Goal: Use online tool/utility: Utilize a website feature to perform a specific function

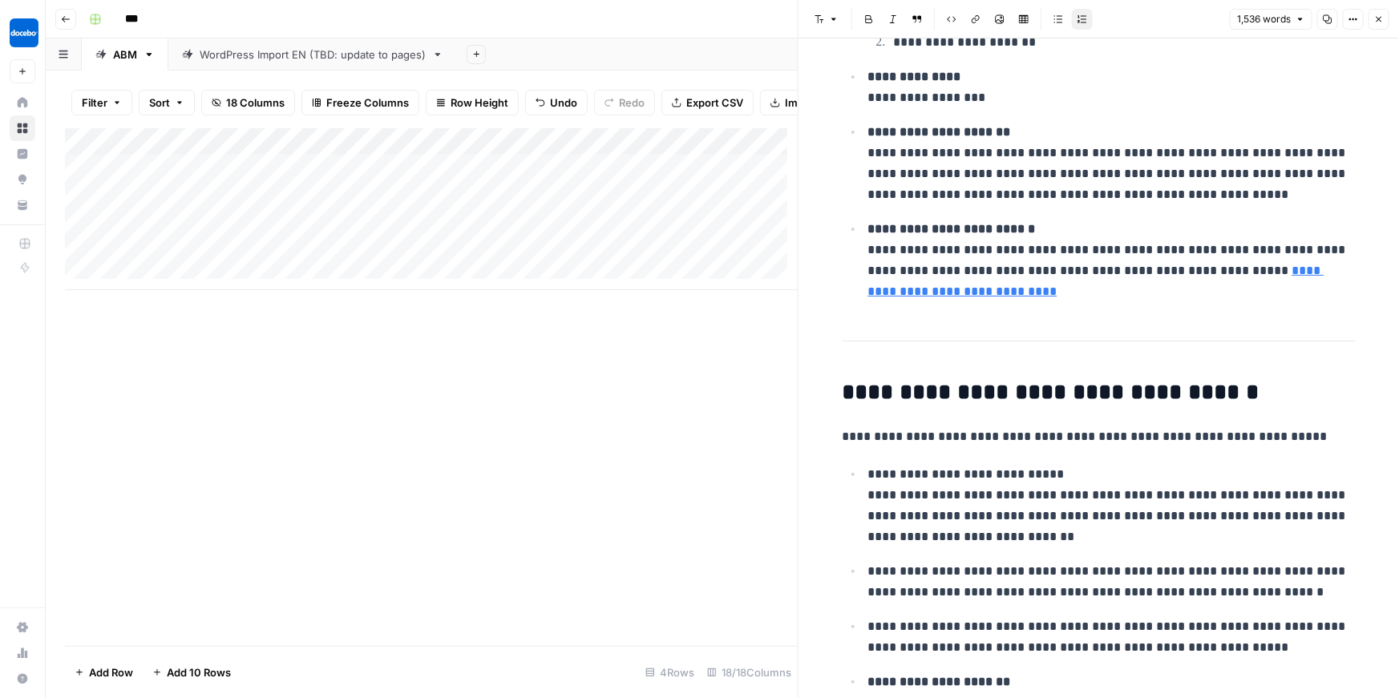
click at [220, 261] on div "Add Column" at bounding box center [431, 209] width 733 height 162
type textarea "**********"
click at [278, 353] on div "Add Column" at bounding box center [431, 387] width 733 height 518
click at [376, 265] on div "Add Column" at bounding box center [431, 209] width 733 height 162
click at [371, 259] on div "Add Column" at bounding box center [431, 209] width 733 height 162
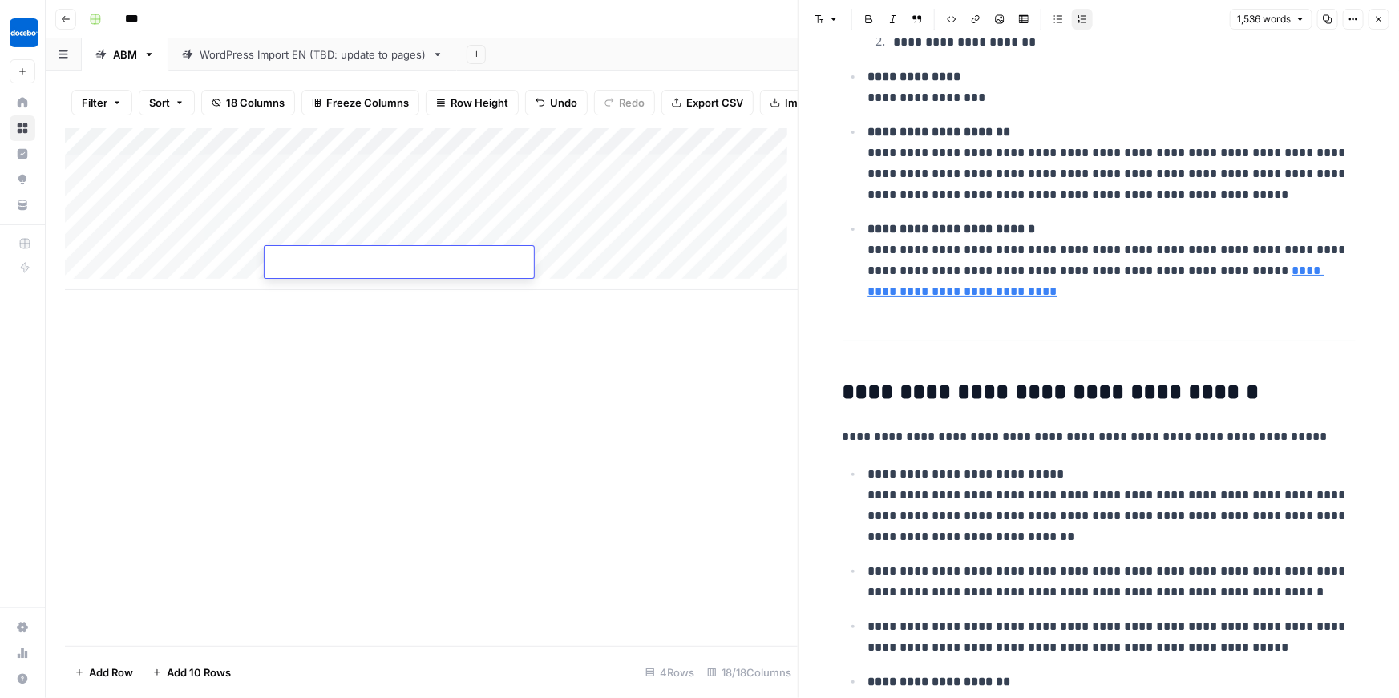
type input "**********"
click at [415, 320] on div "Add Column" at bounding box center [431, 387] width 733 height 518
click at [470, 269] on div "Add Column" at bounding box center [431, 209] width 733 height 162
click at [538, 234] on div "Add Column" at bounding box center [431, 209] width 733 height 162
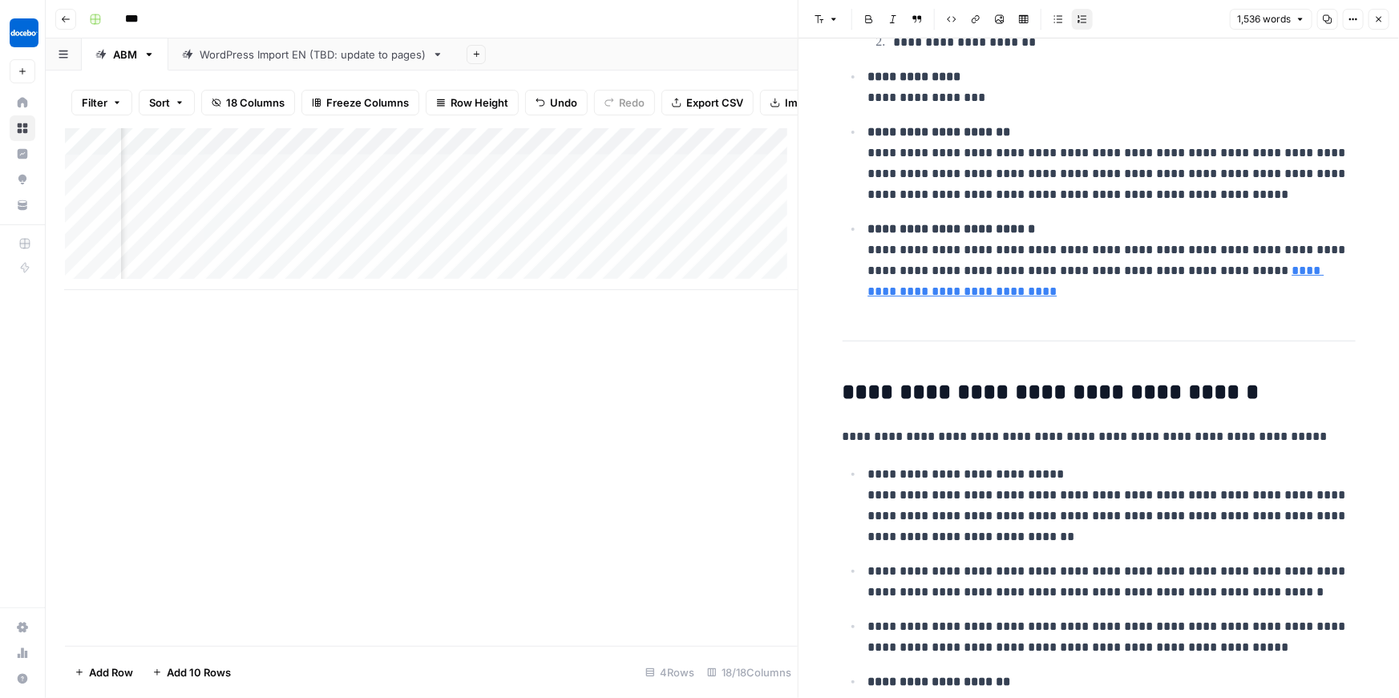
click at [596, 233] on div "Add Column" at bounding box center [431, 209] width 733 height 162
drag, startPoint x: 615, startPoint y: 245, endPoint x: 614, endPoint y: 260, distance: 15.3
click at [614, 260] on div "Add Column" at bounding box center [431, 209] width 733 height 162
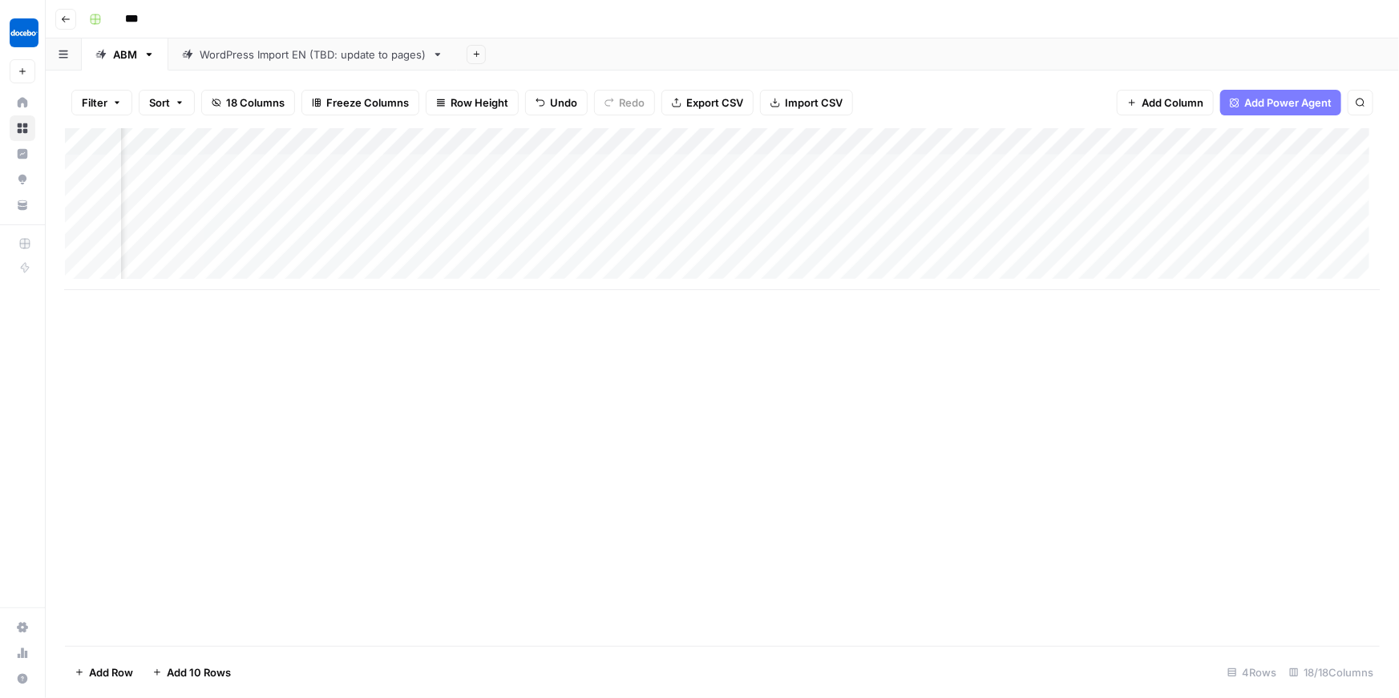
click at [697, 247] on div "Add Column" at bounding box center [722, 209] width 1315 height 162
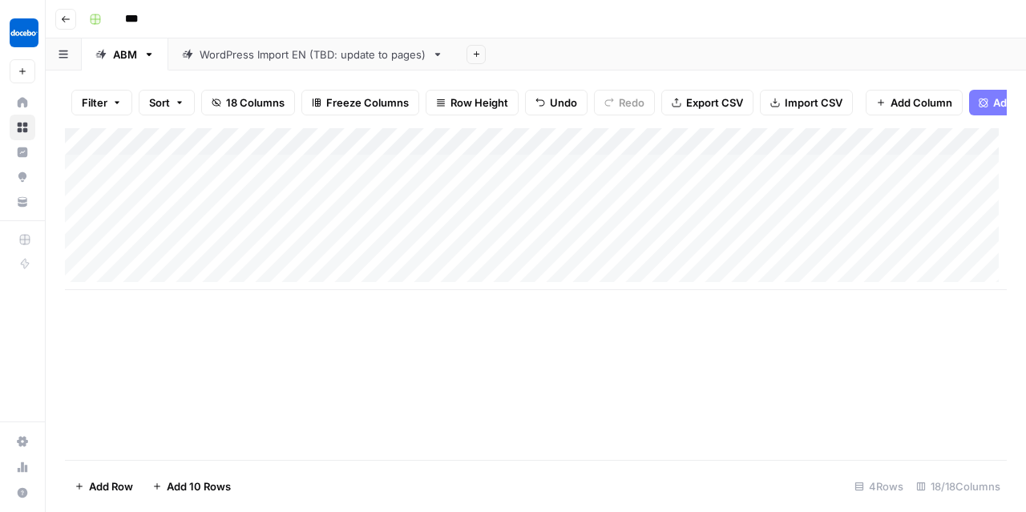
click at [323, 320] on div "Add Column" at bounding box center [536, 294] width 942 height 332
click at [769, 230] on div "Add Column" at bounding box center [536, 209] width 942 height 162
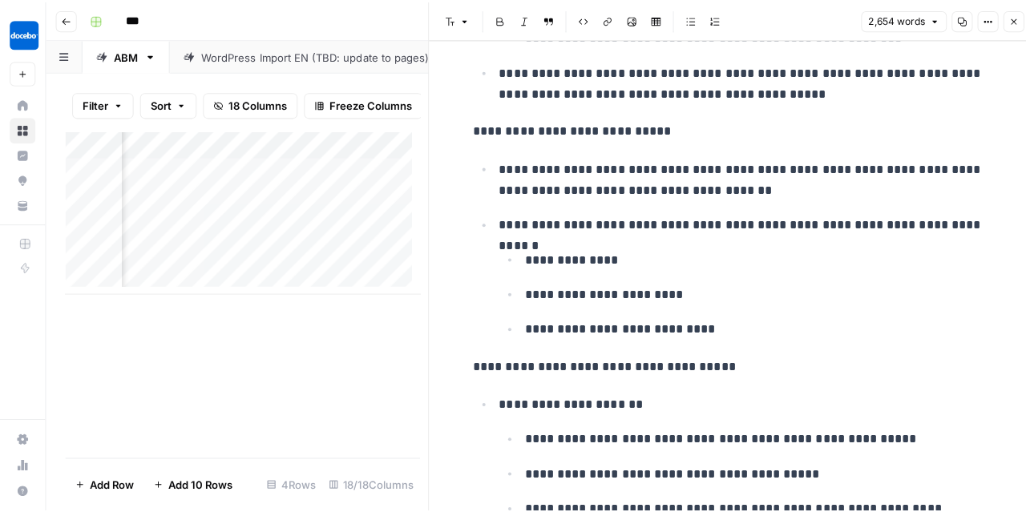
scroll to position [274, 0]
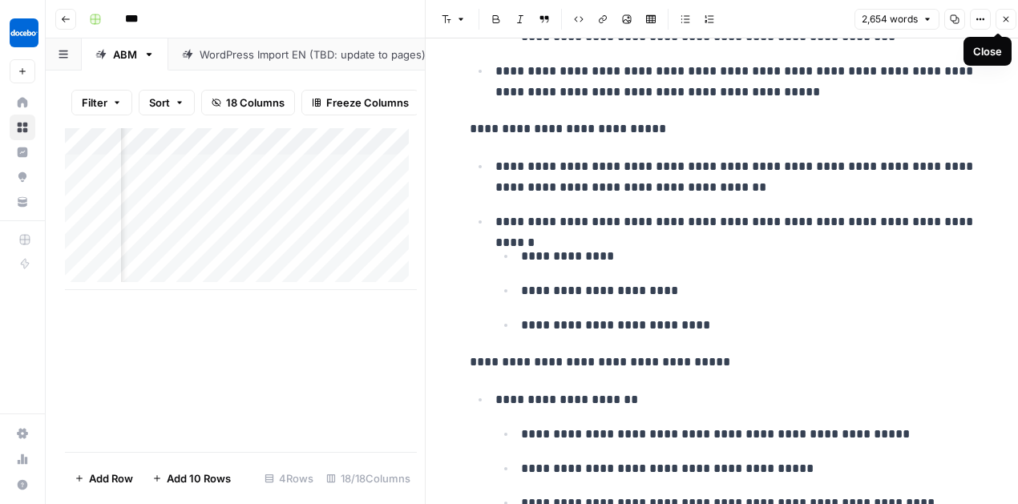
click at [1012, 28] on button "Close" at bounding box center [1006, 19] width 21 height 21
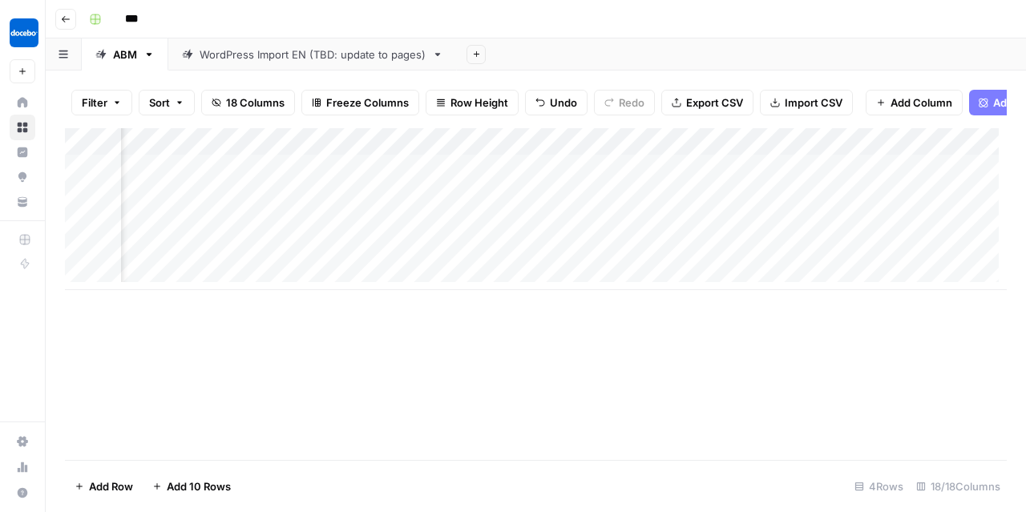
scroll to position [0, 831]
click at [795, 229] on div "Add Column" at bounding box center [536, 209] width 942 height 162
click at [801, 232] on div "Add Column" at bounding box center [536, 209] width 942 height 162
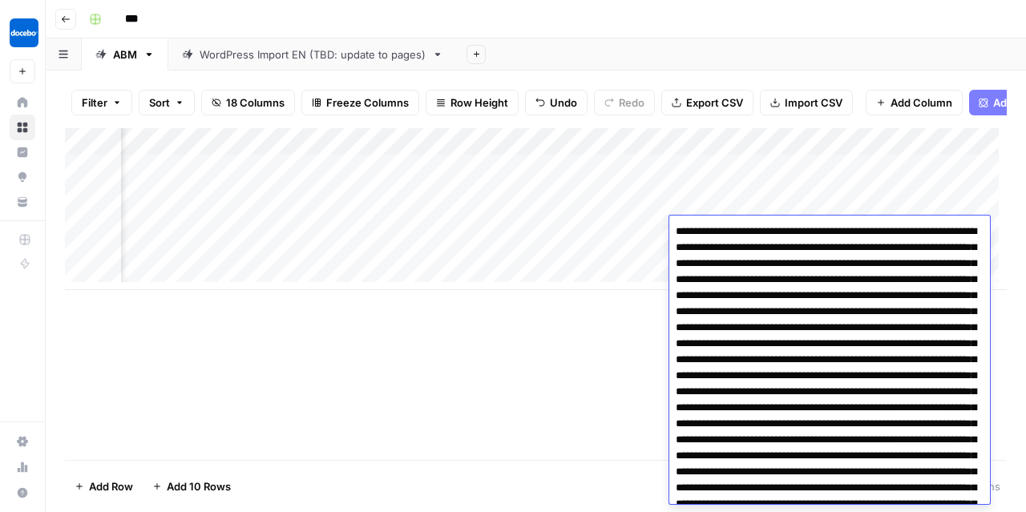
drag, startPoint x: 823, startPoint y: 264, endPoint x: 891, endPoint y: 293, distance: 73.6
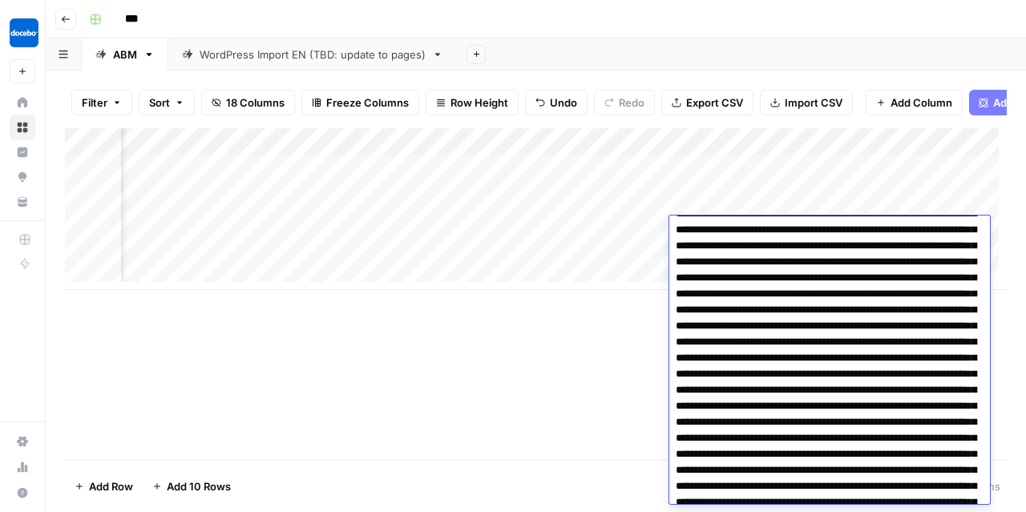
scroll to position [90, 0]
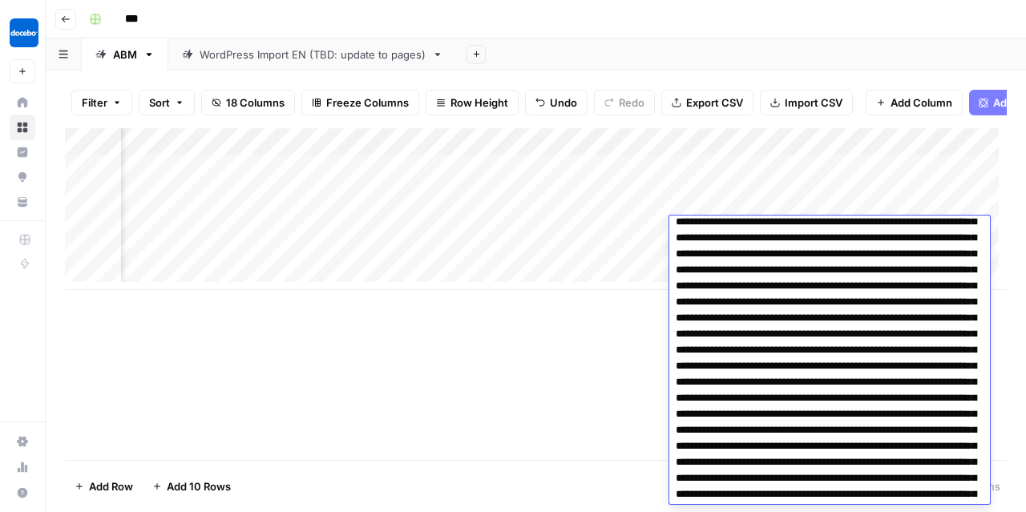
drag, startPoint x: 819, startPoint y: 312, endPoint x: 847, endPoint y: 312, distance: 28.9
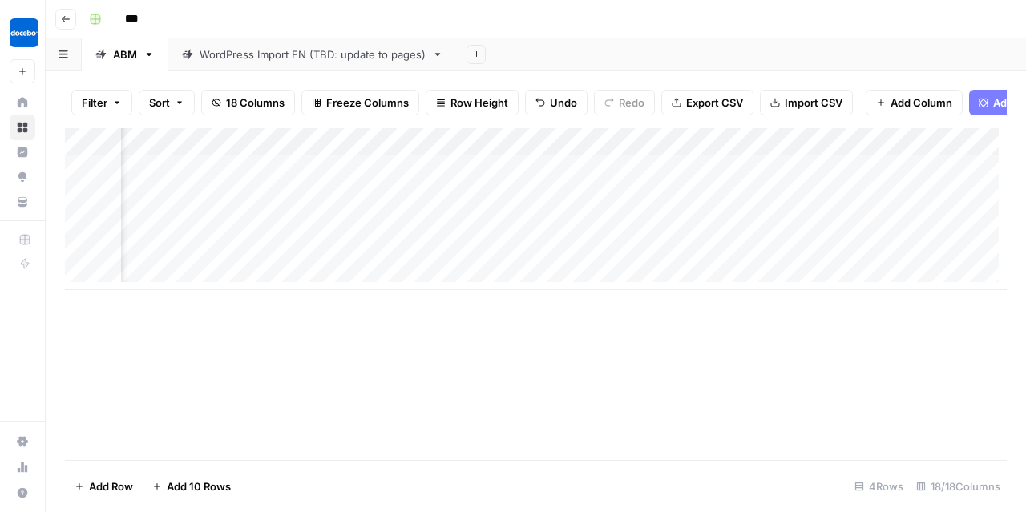
click at [882, 190] on div "Add Column" at bounding box center [536, 209] width 942 height 162
click at [879, 219] on div "Add Column" at bounding box center [536, 209] width 942 height 162
click at [770, 229] on div "Add Column" at bounding box center [536, 209] width 942 height 162
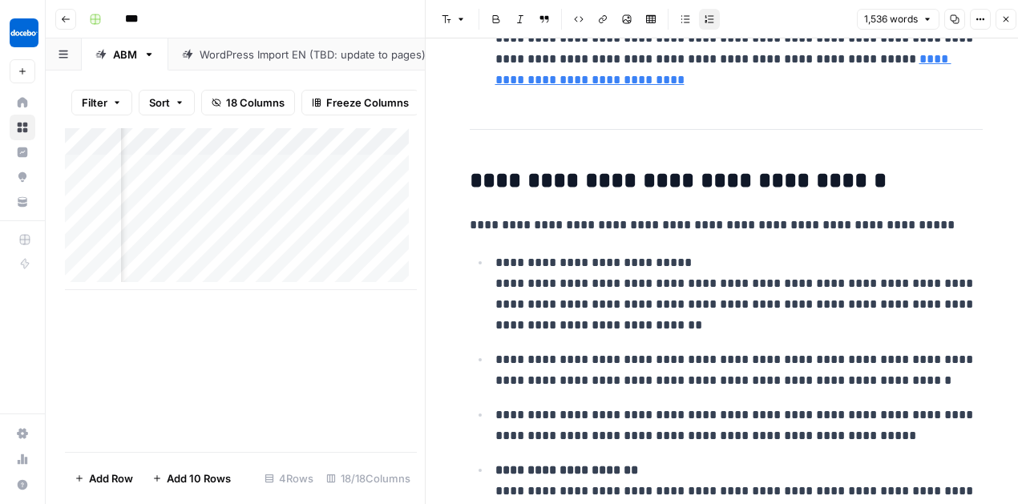
scroll to position [762, 0]
click at [716, 181] on h2 "**********" at bounding box center [726, 181] width 513 height 26
click at [703, 292] on p "**********" at bounding box center [738, 294] width 487 height 83
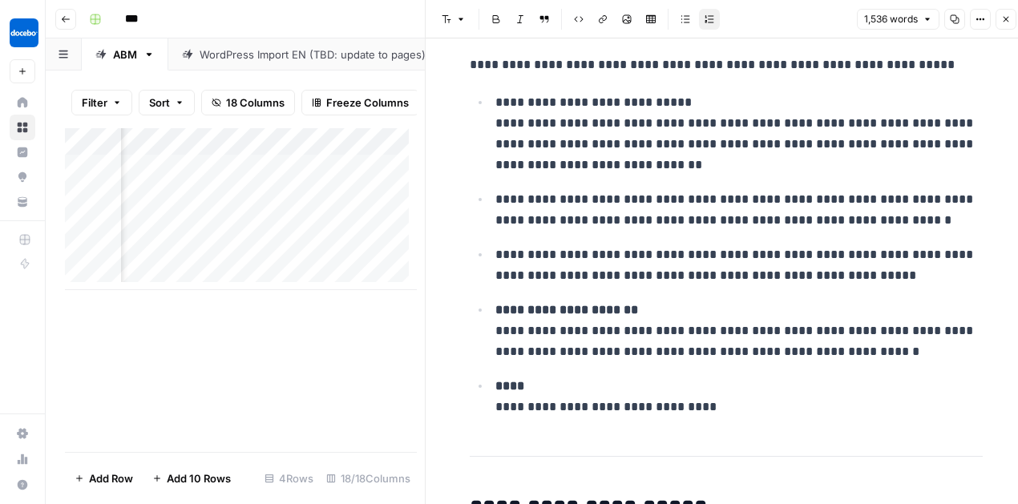
scroll to position [930, 0]
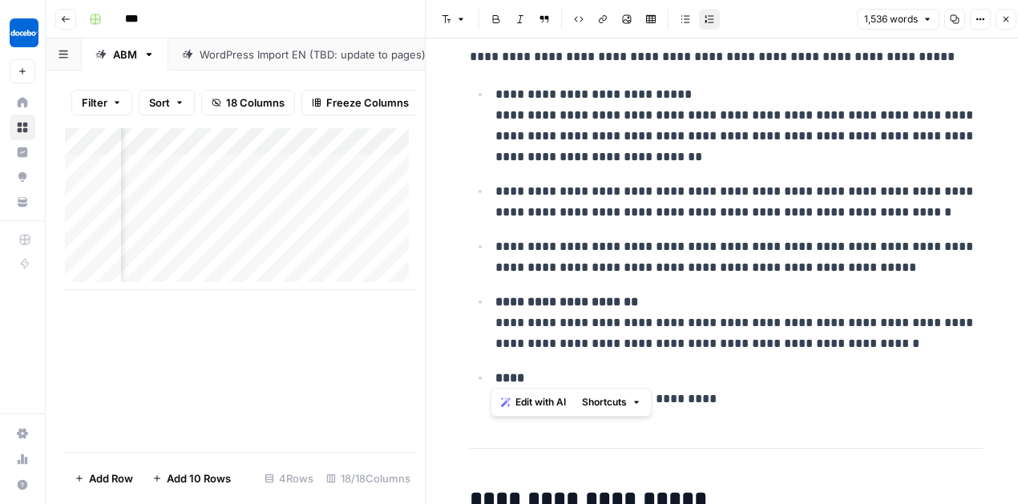
drag, startPoint x: 492, startPoint y: 376, endPoint x: 516, endPoint y: 376, distance: 24.1
click at [516, 376] on strong "****" at bounding box center [509, 378] width 29 height 12
click at [645, 321] on p "**********" at bounding box center [738, 323] width 487 height 63
click at [680, 310] on p "**********" at bounding box center [738, 323] width 487 height 63
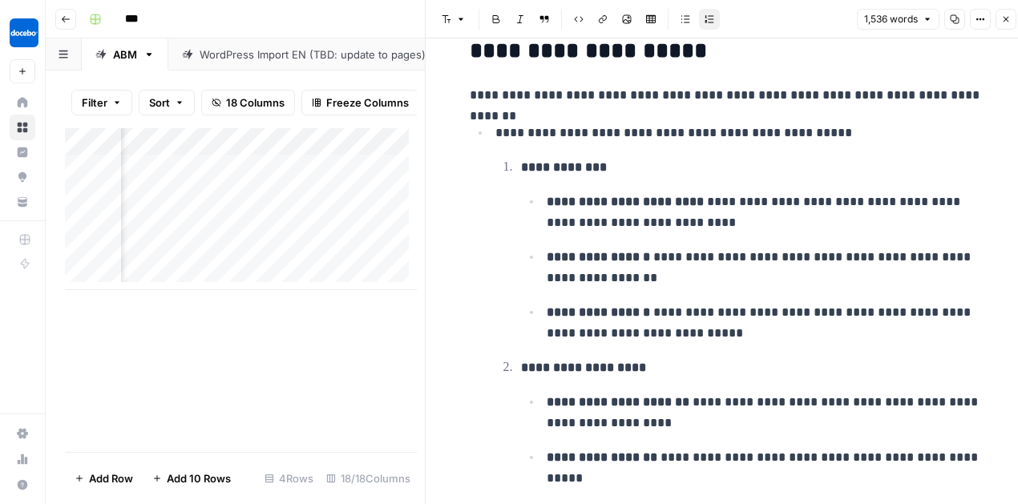
scroll to position [1374, 0]
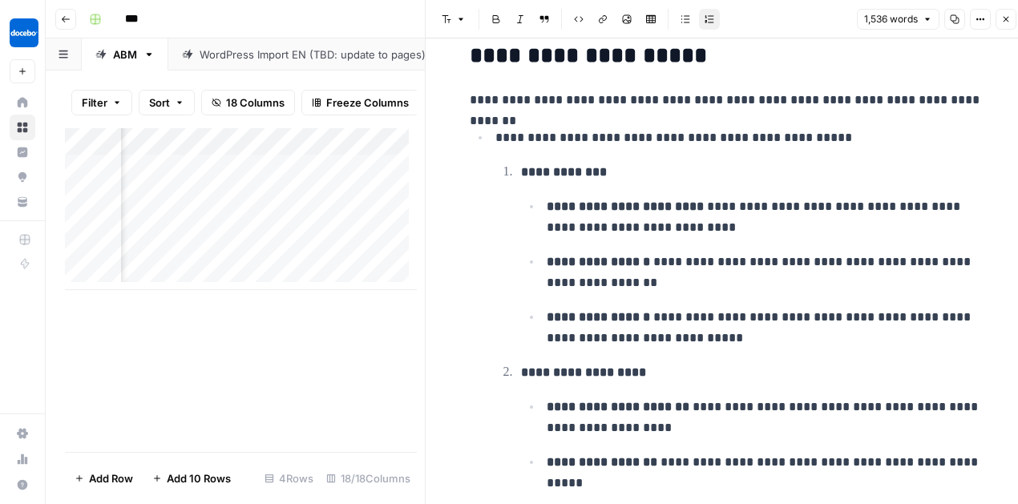
drag, startPoint x: 518, startPoint y: 172, endPoint x: 546, endPoint y: 171, distance: 28.1
click at [524, 171] on strong "**********" at bounding box center [564, 172] width 86 height 12
click at [592, 168] on strong "**********" at bounding box center [564, 172] width 86 height 12
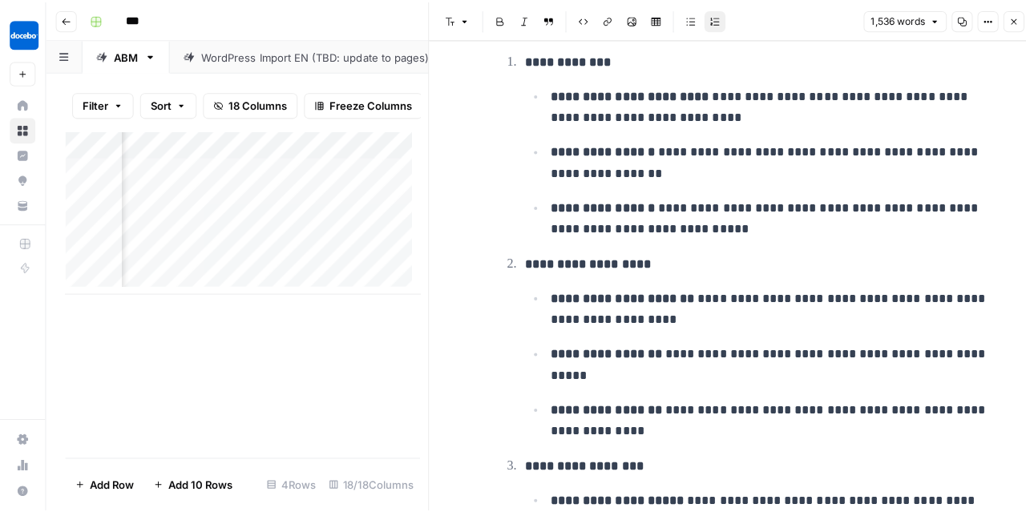
scroll to position [1490, 0]
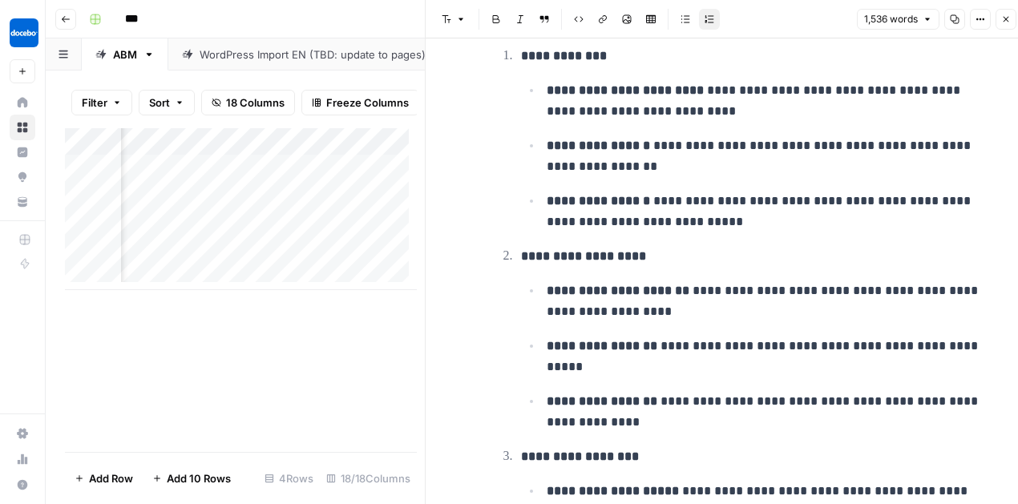
click at [1009, 17] on icon "button" at bounding box center [1006, 19] width 10 height 10
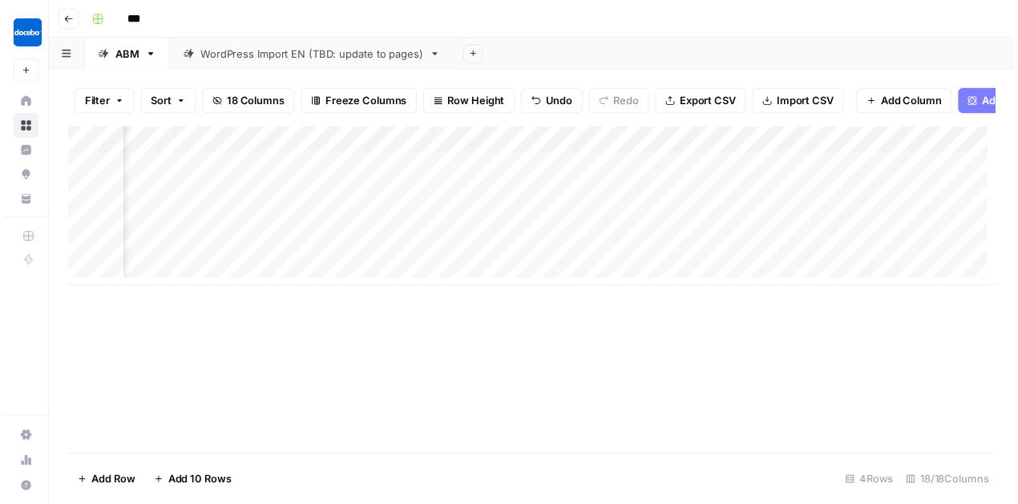
scroll to position [0, 1364]
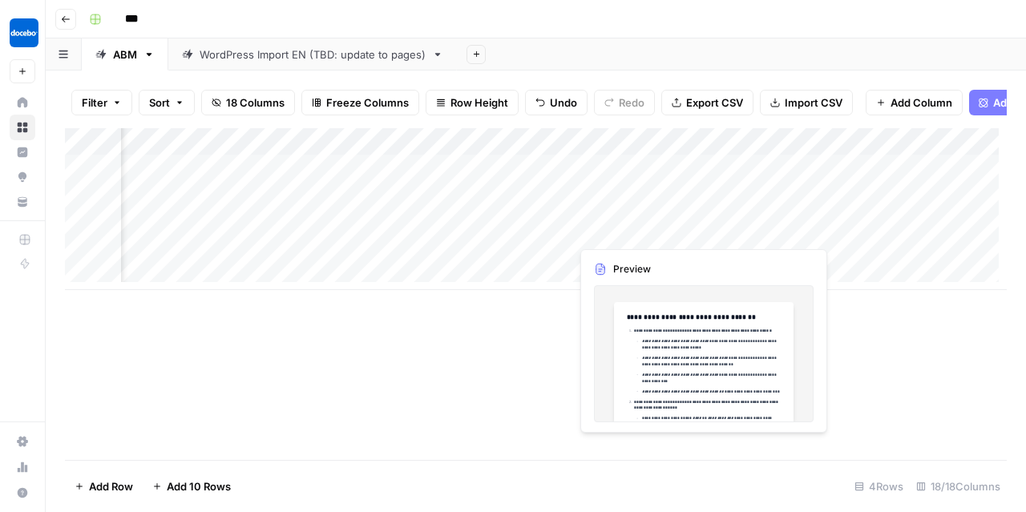
click at [701, 232] on div "Add Column" at bounding box center [536, 209] width 942 height 162
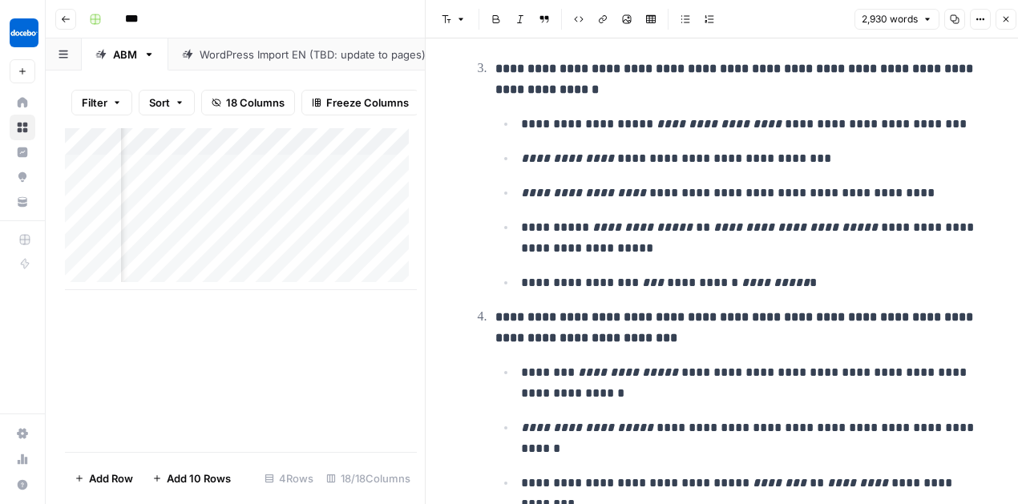
scroll to position [544, 0]
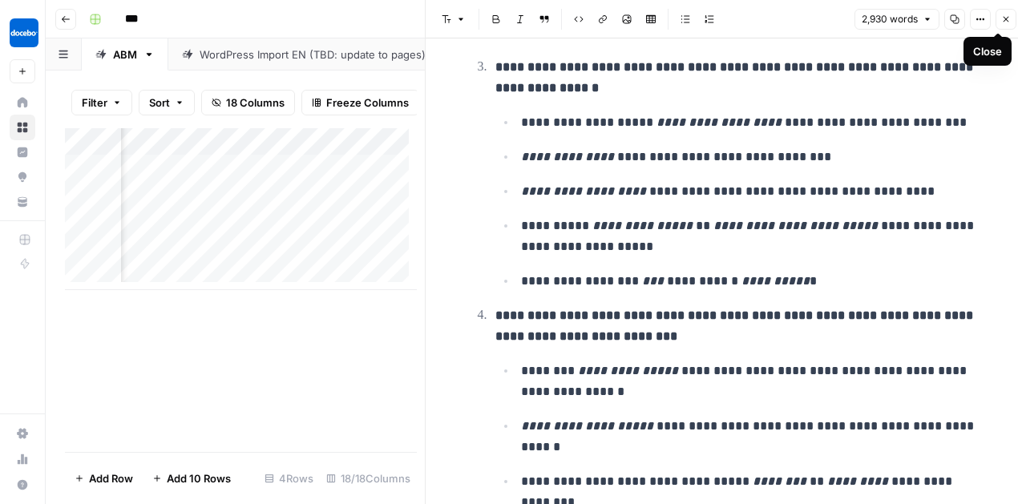
click at [1005, 24] on button "Close" at bounding box center [1006, 19] width 21 height 21
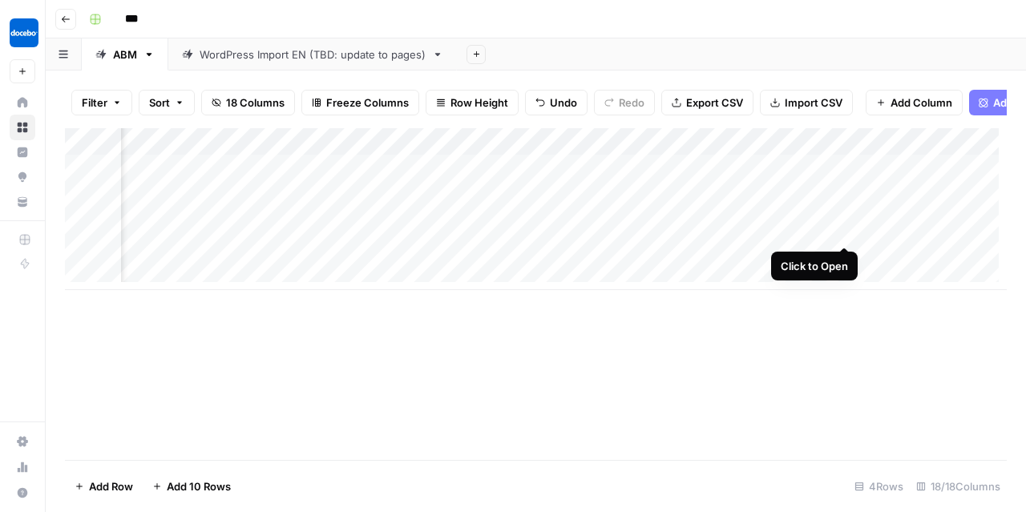
click at [842, 230] on div "Add Column" at bounding box center [536, 209] width 942 height 162
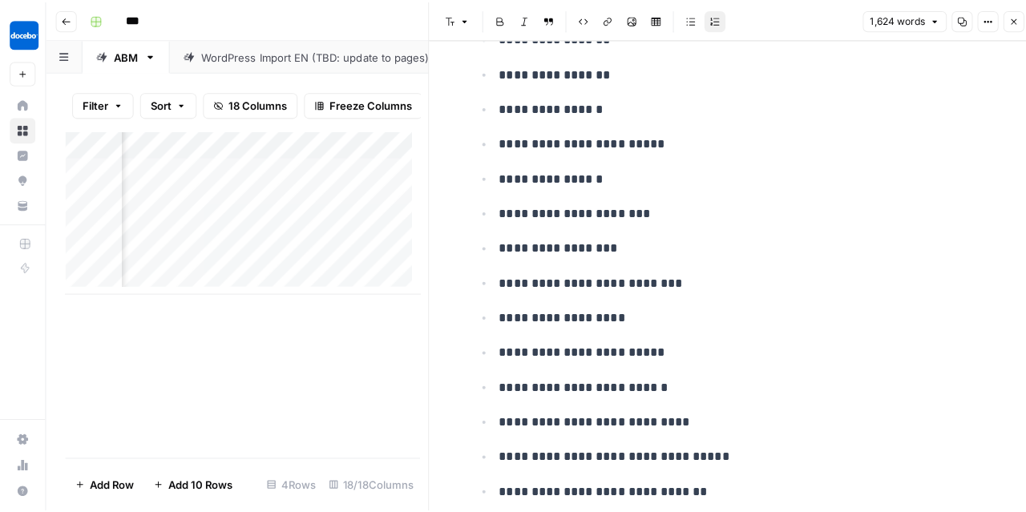
scroll to position [283, 0]
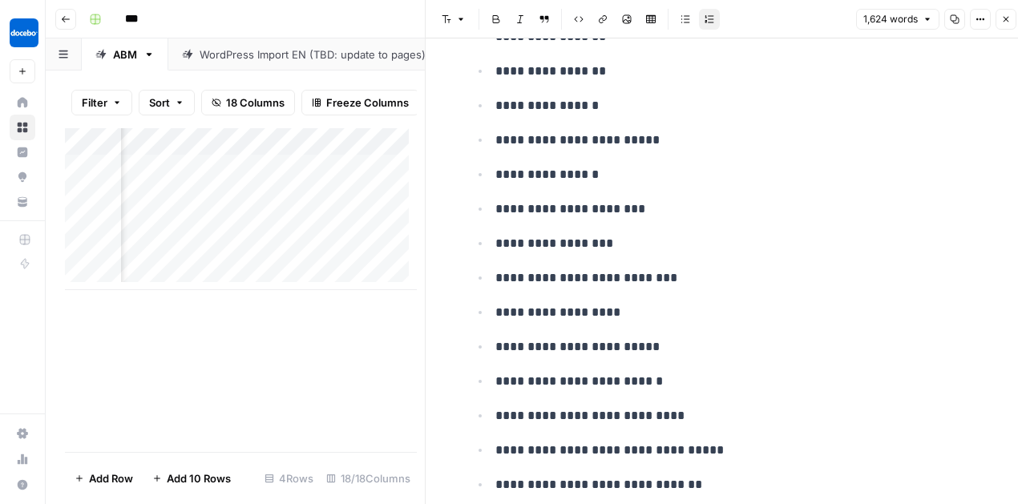
click at [1010, 21] on icon "button" at bounding box center [1006, 19] width 10 height 10
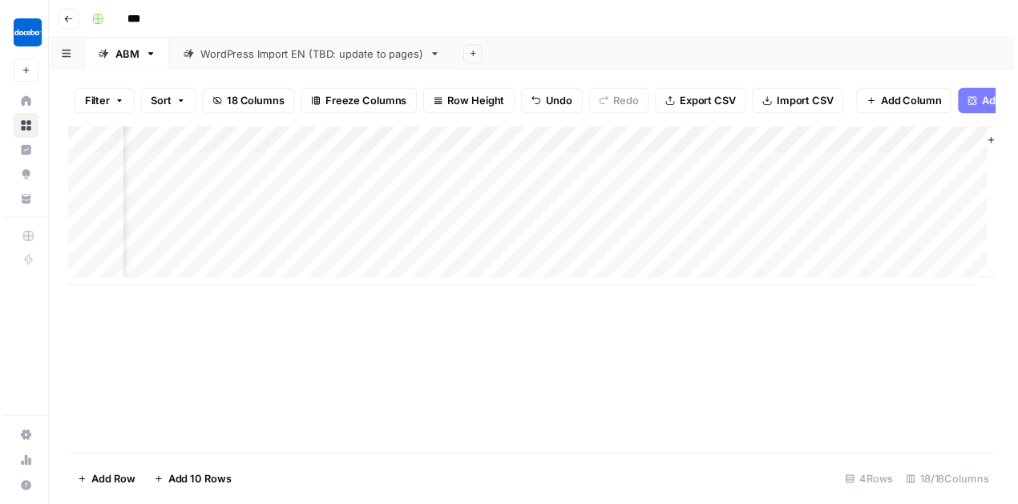
scroll to position [0, 1810]
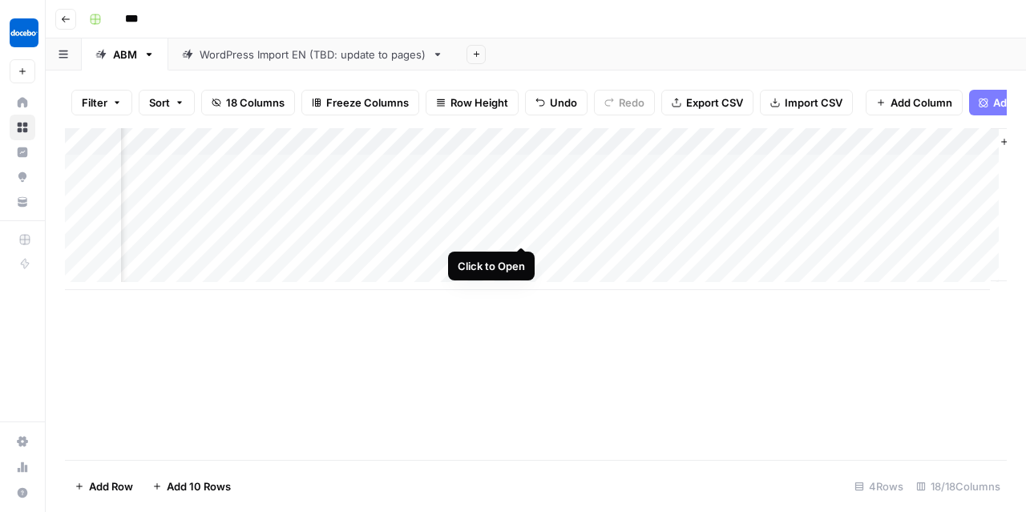
click at [519, 230] on div "Add Column" at bounding box center [536, 209] width 942 height 162
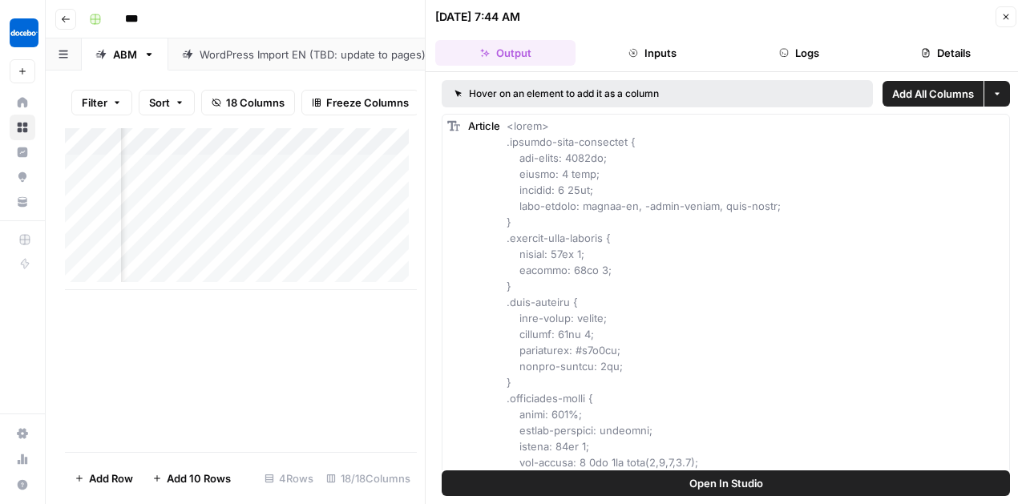
scroll to position [10, 0]
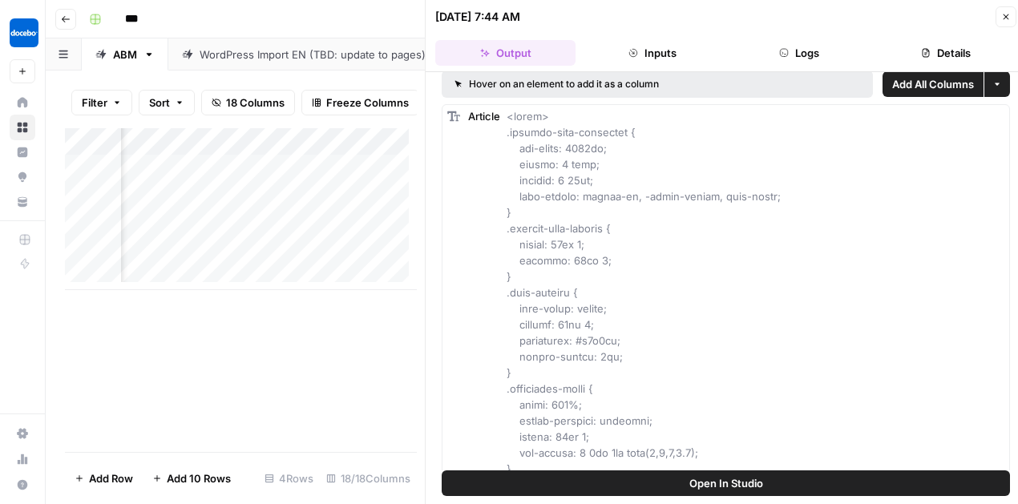
click at [1004, 18] on icon "button" at bounding box center [1007, 17] width 6 height 6
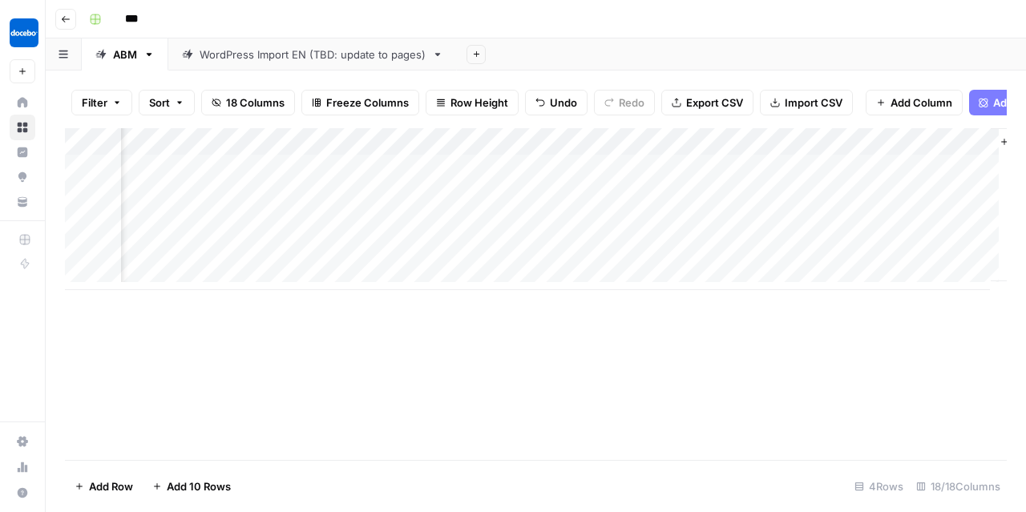
click at [970, 234] on div "Add Column" at bounding box center [536, 209] width 942 height 162
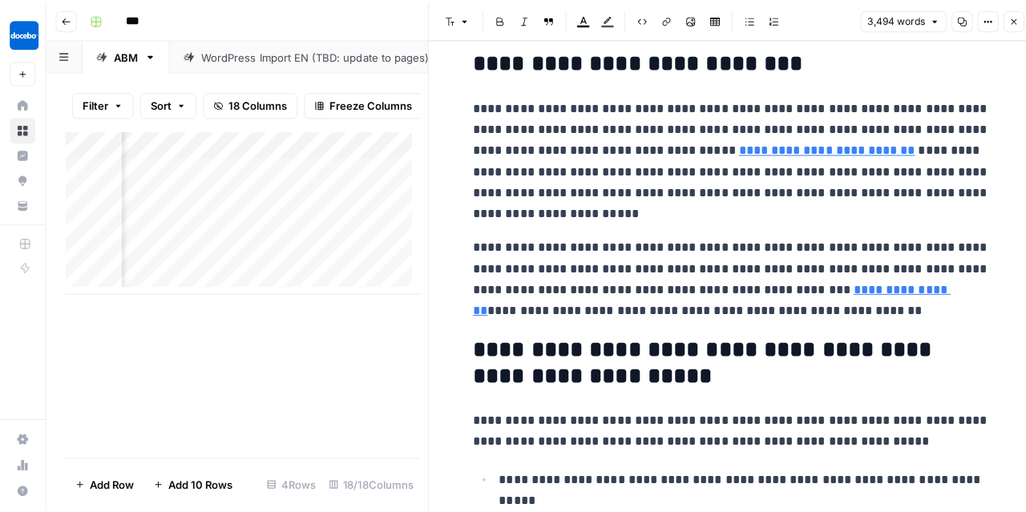
scroll to position [228, 0]
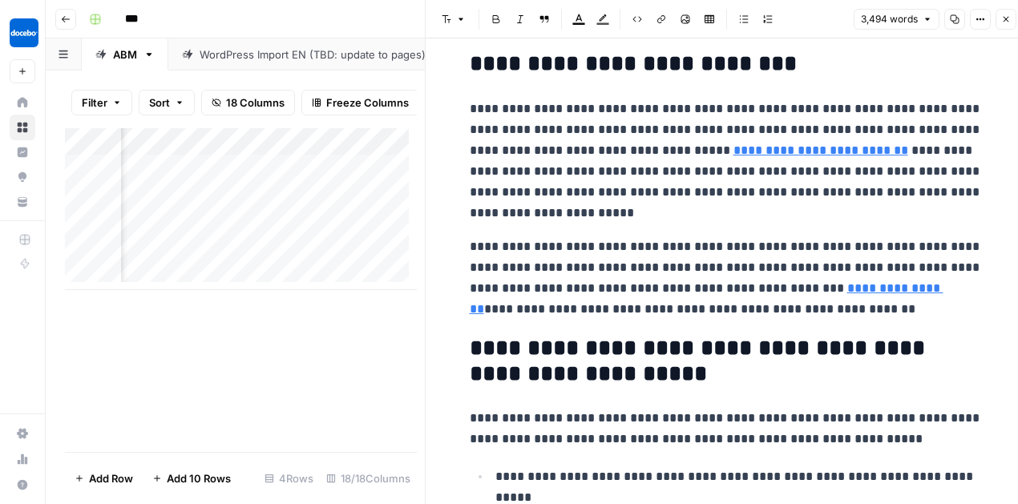
click at [1008, 20] on icon "button" at bounding box center [1006, 19] width 10 height 10
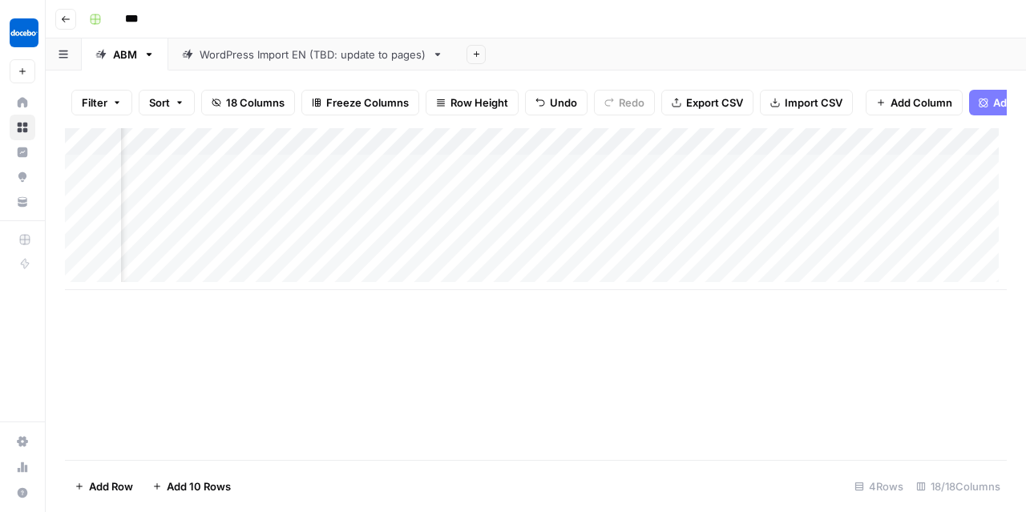
scroll to position [0, 739]
click at [442, 152] on div "Add Column" at bounding box center [536, 209] width 942 height 162
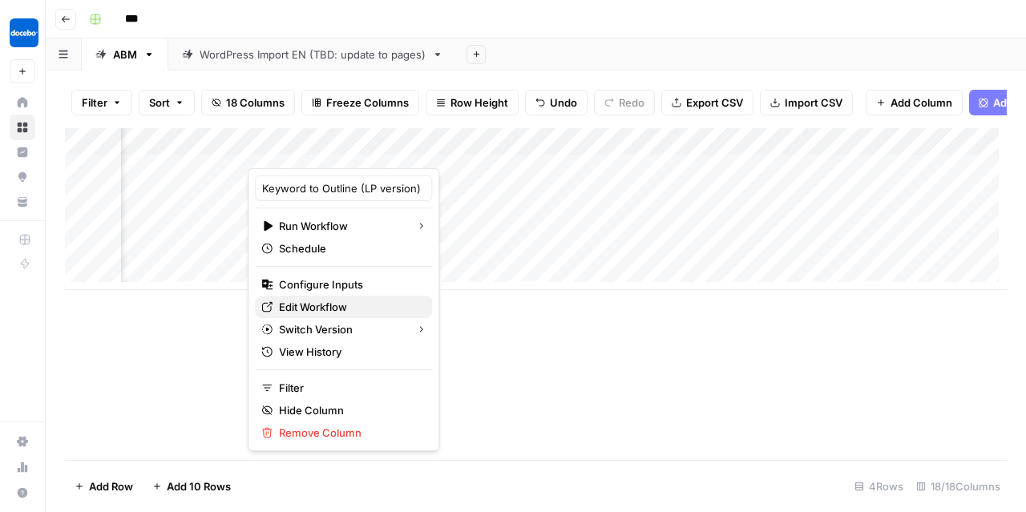
click at [326, 304] on span "Edit Workflow" at bounding box center [349, 307] width 140 height 16
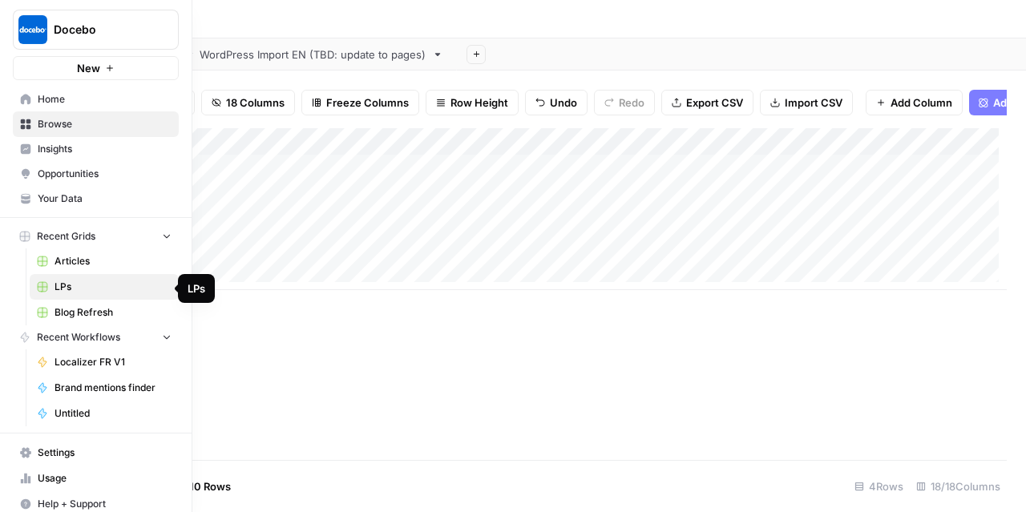
scroll to position [0, 0]
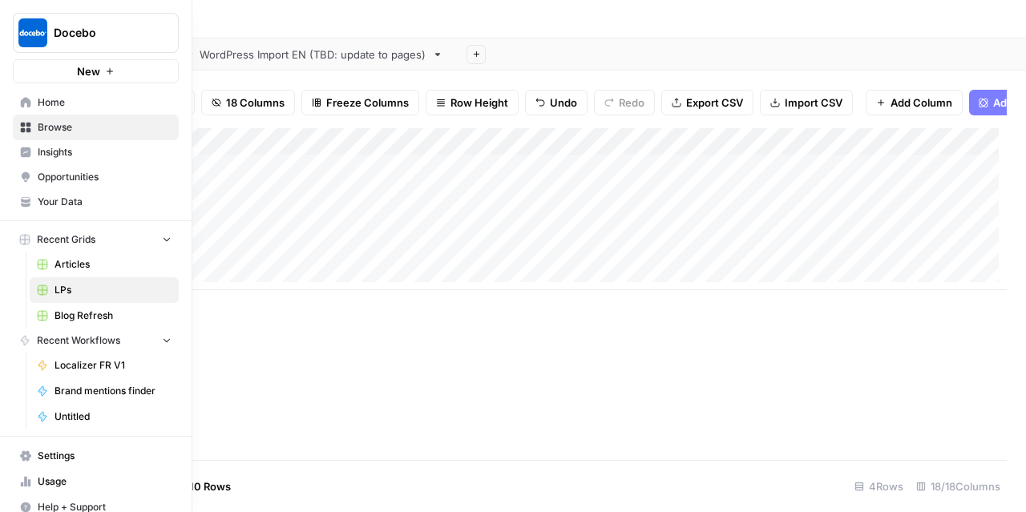
click at [73, 204] on span "Your Data" at bounding box center [105, 202] width 134 height 14
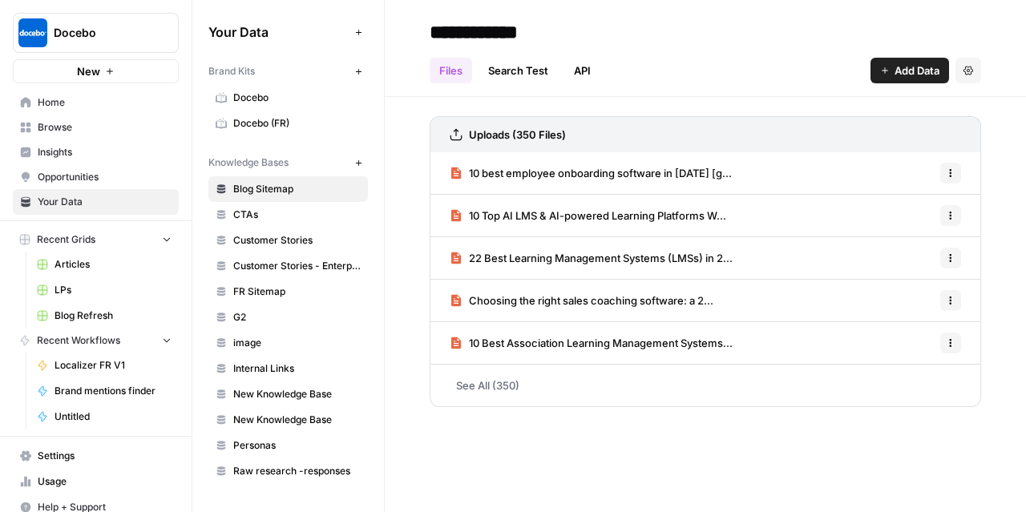
click at [296, 102] on span "Docebo" at bounding box center [296, 98] width 127 height 14
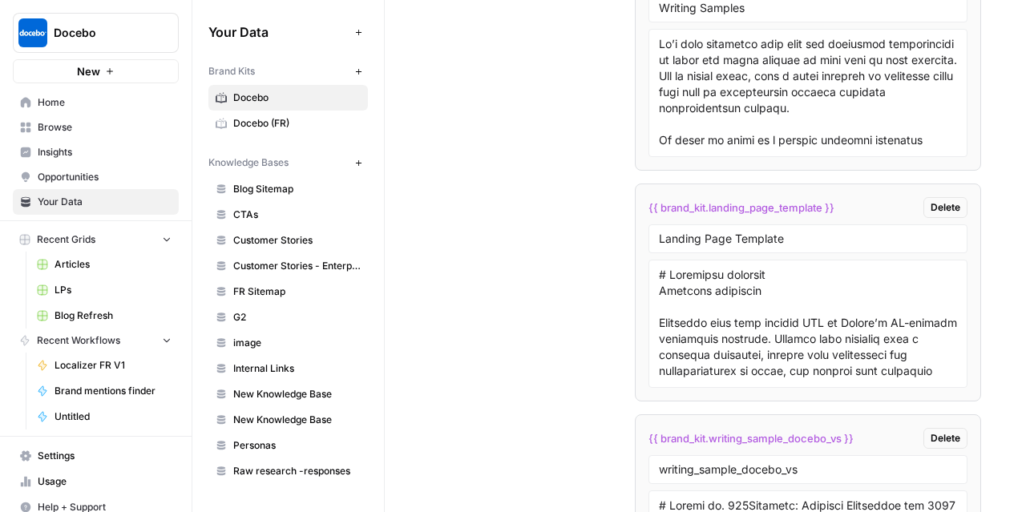
scroll to position [4321, 0]
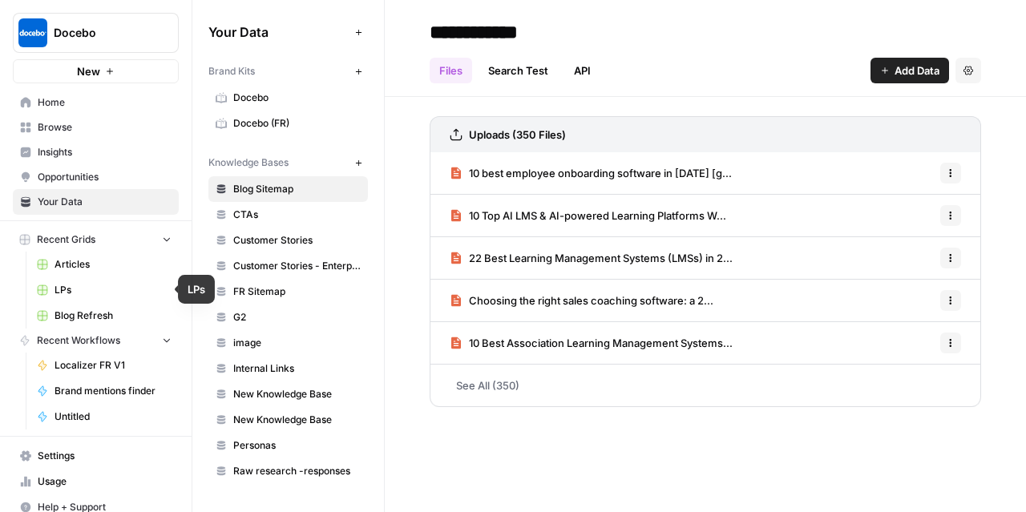
click at [87, 296] on link "LPs" at bounding box center [104, 290] width 149 height 26
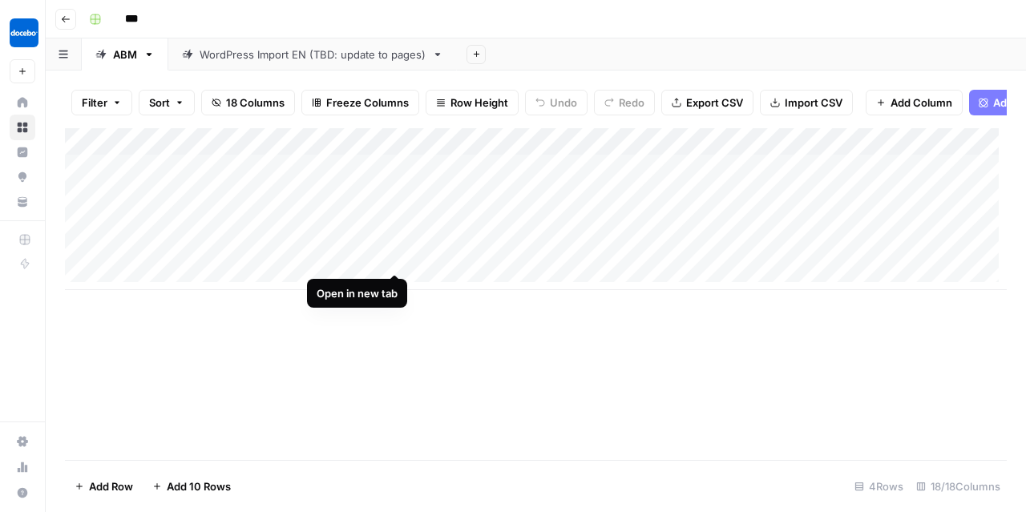
click at [397, 256] on div "Add Column" at bounding box center [536, 209] width 942 height 162
click at [565, 150] on div "Add Column" at bounding box center [536, 209] width 942 height 162
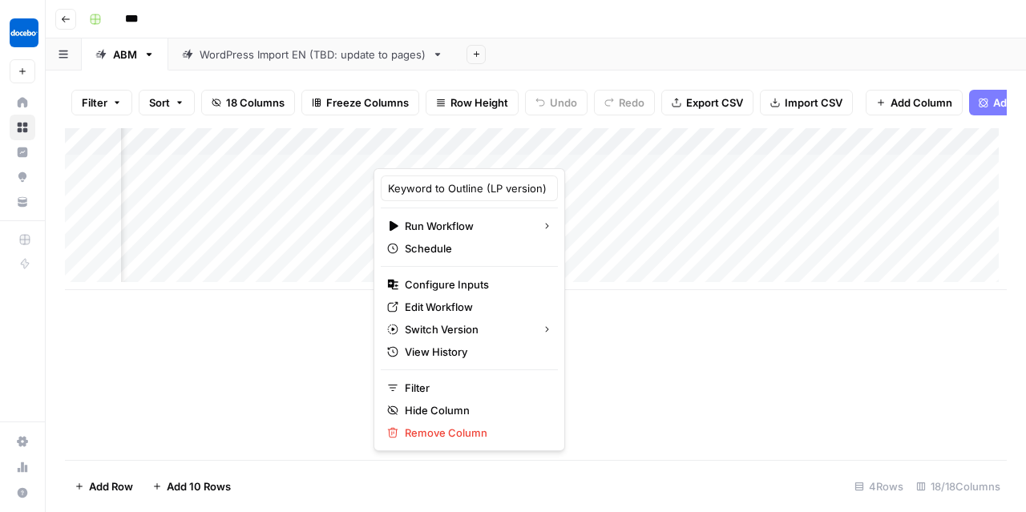
click at [667, 378] on div "Add Column" at bounding box center [536, 294] width 942 height 332
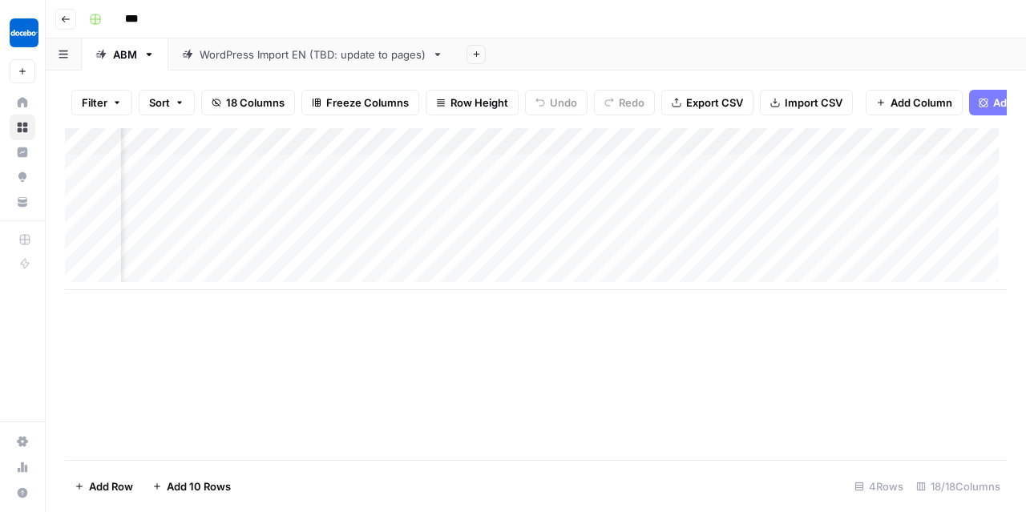
scroll to position [0, 622]
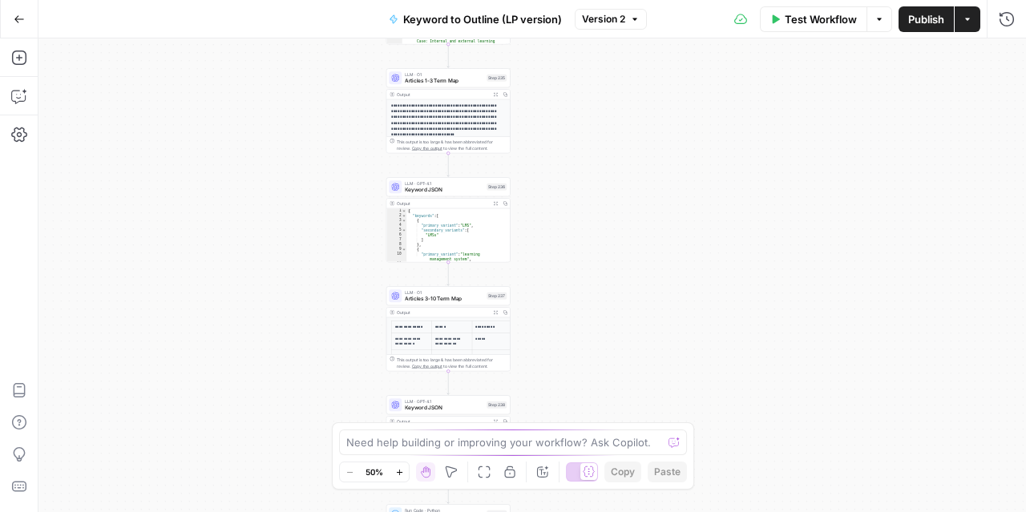
drag, startPoint x: 715, startPoint y: 185, endPoint x: 599, endPoint y: 365, distance: 213.9
click at [595, 402] on div "true false Workflow Set Inputs Inputs Run Code · Python Get SERP Parameters Ste…" at bounding box center [532, 275] width 988 height 474
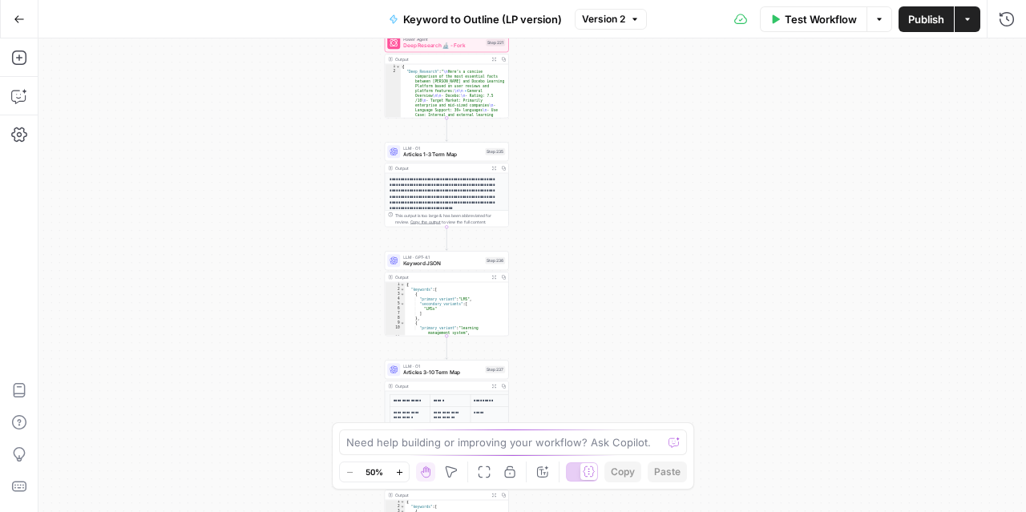
drag, startPoint x: 612, startPoint y: 108, endPoint x: 601, endPoint y: 308, distance: 199.9
click at [600, 321] on div "true false Workflow Set Inputs Inputs Run Code · Python Get SERP Parameters Ste…" at bounding box center [532, 275] width 988 height 474
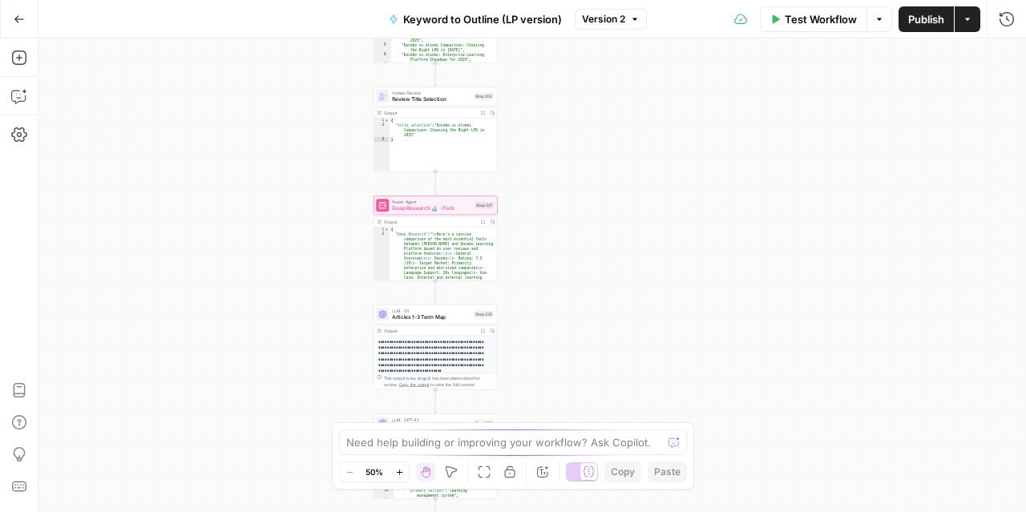
drag, startPoint x: 596, startPoint y: 161, endPoint x: 607, endPoint y: 332, distance: 171.1
click at [606, 333] on div "true false Workflow Set Inputs Inputs Run Code · Python Get SERP Parameters Ste…" at bounding box center [532, 275] width 988 height 474
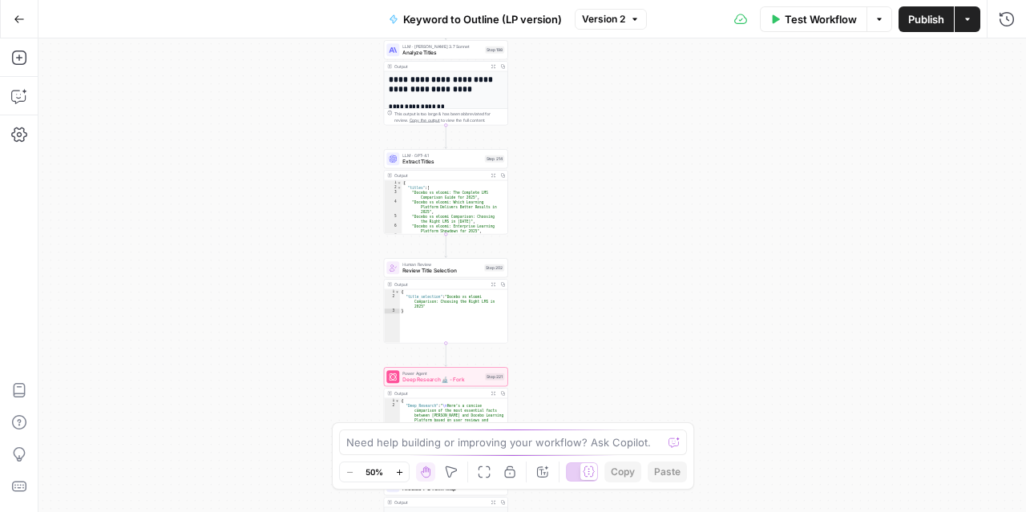
drag, startPoint x: 604, startPoint y: 192, endPoint x: 600, endPoint y: 320, distance: 127.5
click at [600, 333] on div "true false Workflow Set Inputs Inputs Run Code · Python Get SERP Parameters Ste…" at bounding box center [532, 275] width 988 height 474
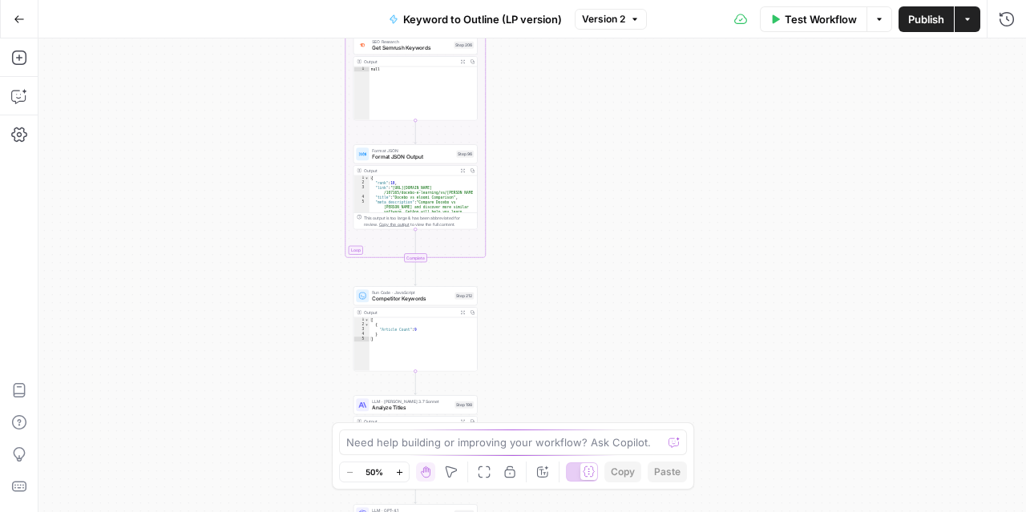
drag, startPoint x: 590, startPoint y: 124, endPoint x: 562, endPoint y: 310, distance: 188.1
click at [563, 309] on div "true false Workflow Set Inputs Inputs Run Code · Python Get SERP Parameters Ste…" at bounding box center [532, 275] width 988 height 474
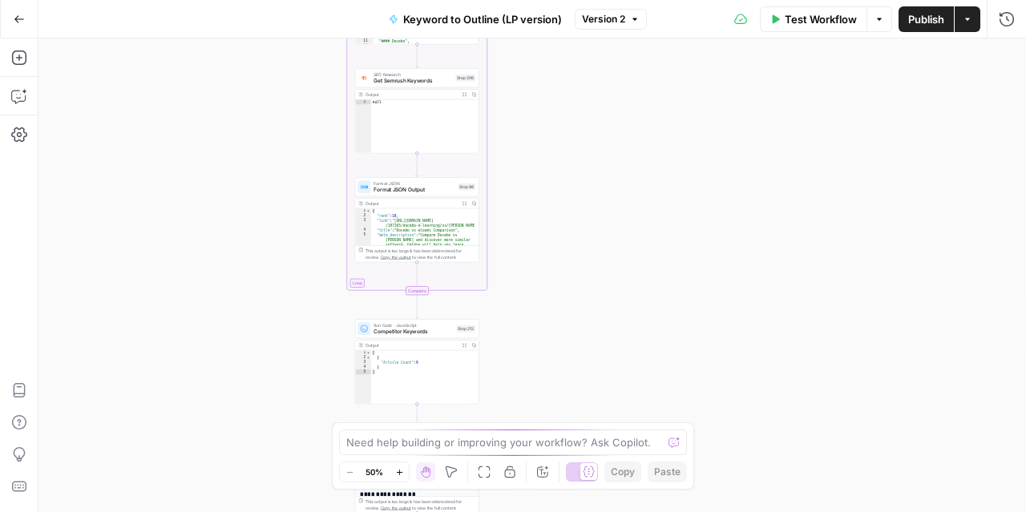
drag, startPoint x: 563, startPoint y: 127, endPoint x: 574, endPoint y: 323, distance: 196.7
click at [574, 323] on div "true false Workflow Set Inputs Inputs Run Code · Python Get SERP Parameters Ste…" at bounding box center [532, 275] width 988 height 474
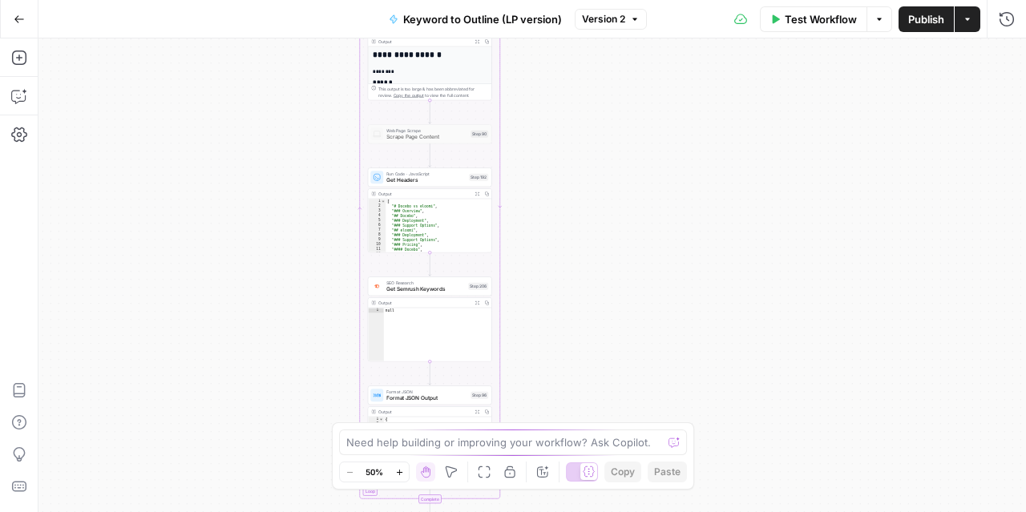
drag, startPoint x: 572, startPoint y: 146, endPoint x: 579, endPoint y: 311, distance: 165.3
click at [572, 346] on div "true false Workflow Set Inputs Inputs Run Code · Python Get SERP Parameters Ste…" at bounding box center [532, 275] width 988 height 474
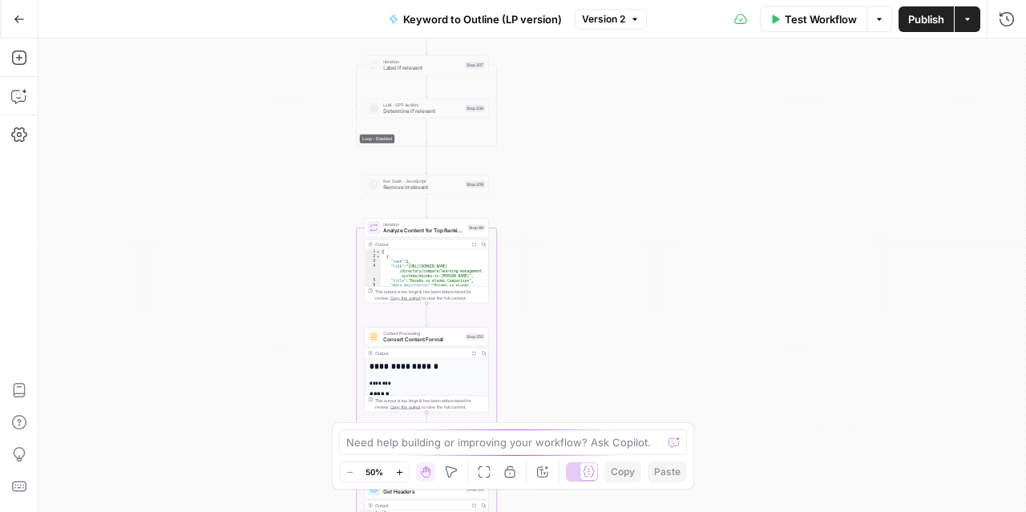
drag, startPoint x: 570, startPoint y: 230, endPoint x: 564, endPoint y: 338, distance: 108.4
click at [567, 340] on div "true false Workflow Set Inputs Inputs Run Code · Python Get SERP Parameters Ste…" at bounding box center [532, 275] width 988 height 474
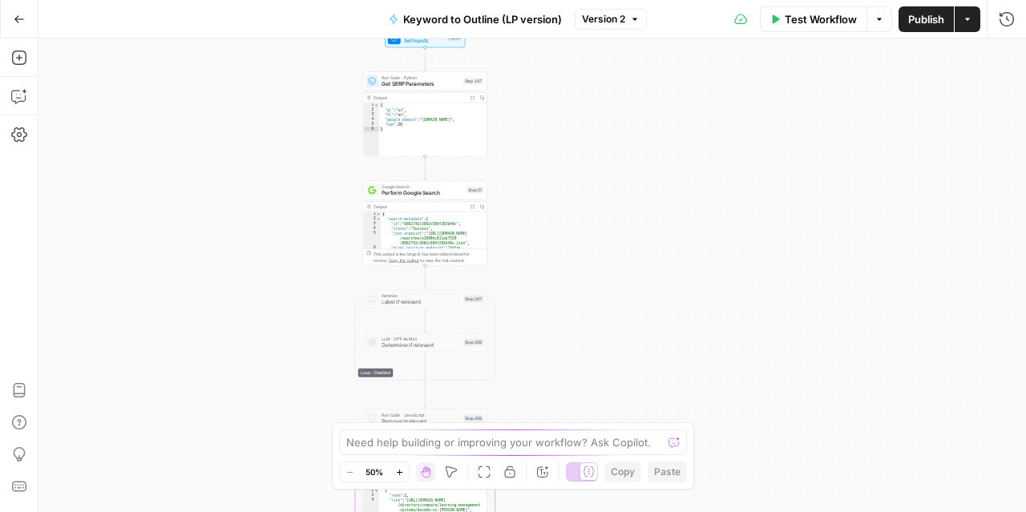
drag, startPoint x: 533, startPoint y: 139, endPoint x: 523, endPoint y: 375, distance: 235.9
click at [523, 374] on div "true false Workflow Set Inputs Inputs Run Code · Python Get SERP Parameters Ste…" at bounding box center [532, 275] width 988 height 474
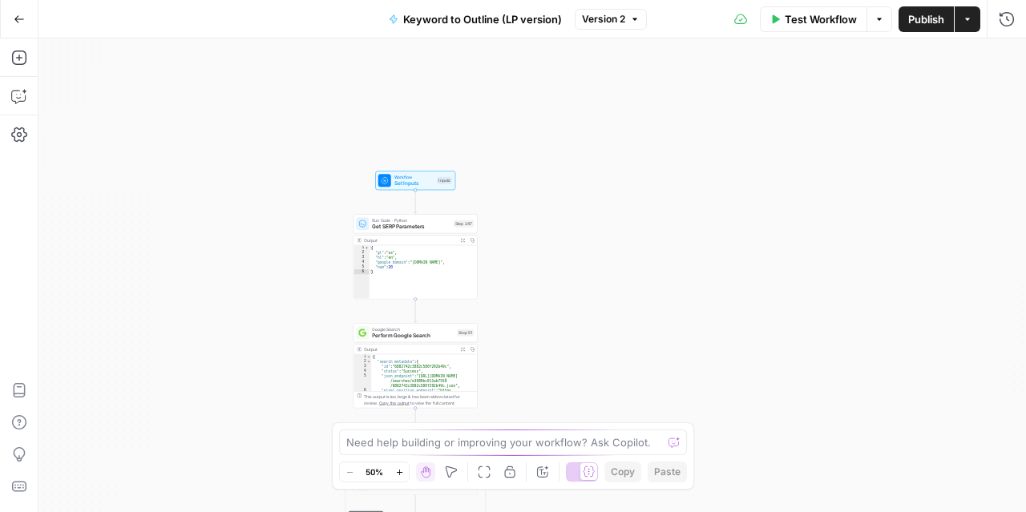
drag, startPoint x: 578, startPoint y: 256, endPoint x: 559, endPoint y: 205, distance: 54.0
click at [576, 217] on div "true false Workflow Set Inputs Inputs Run Code · Python Get SERP Parameters Ste…" at bounding box center [532, 275] width 988 height 474
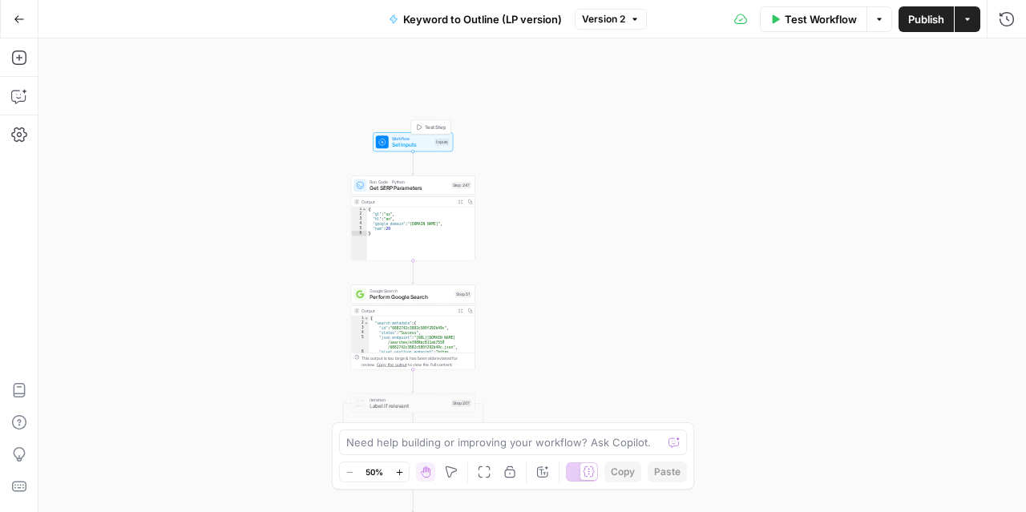
click at [422, 142] on span "Set Inputs" at bounding box center [412, 145] width 40 height 8
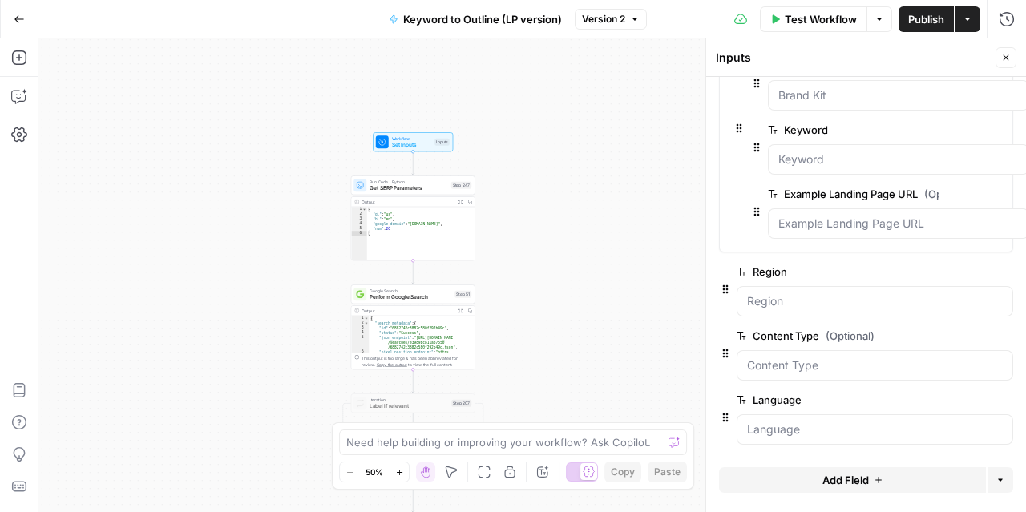
scroll to position [90, 0]
click at [790, 358] on Type "Content Type (Optional)" at bounding box center [875, 366] width 256 height 16
click at [591, 269] on div "true false Workflow Set Inputs Inputs Run Code · Python Get SERP Parameters Ste…" at bounding box center [532, 275] width 988 height 474
click at [1000, 53] on button "Close" at bounding box center [1006, 57] width 21 height 21
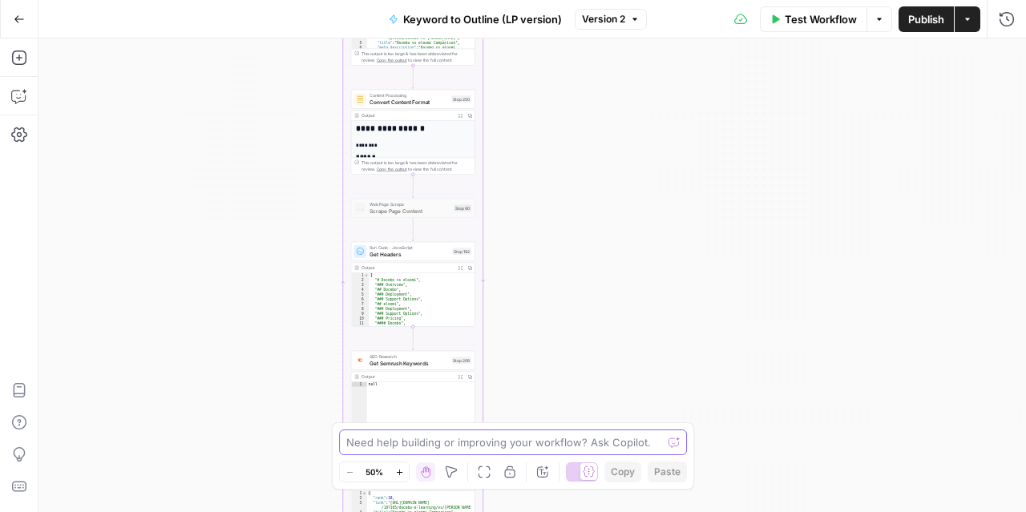
click at [437, 446] on textarea at bounding box center [504, 443] width 316 height 16
click at [463, 446] on textarea "Find me all mentions of. content type" at bounding box center [496, 443] width 301 height 16
click at [536, 445] on textarea "Find me all mentions of content type" at bounding box center [496, 443] width 301 height 16
paste textarea "[URL][DOMAIN_NAME]"
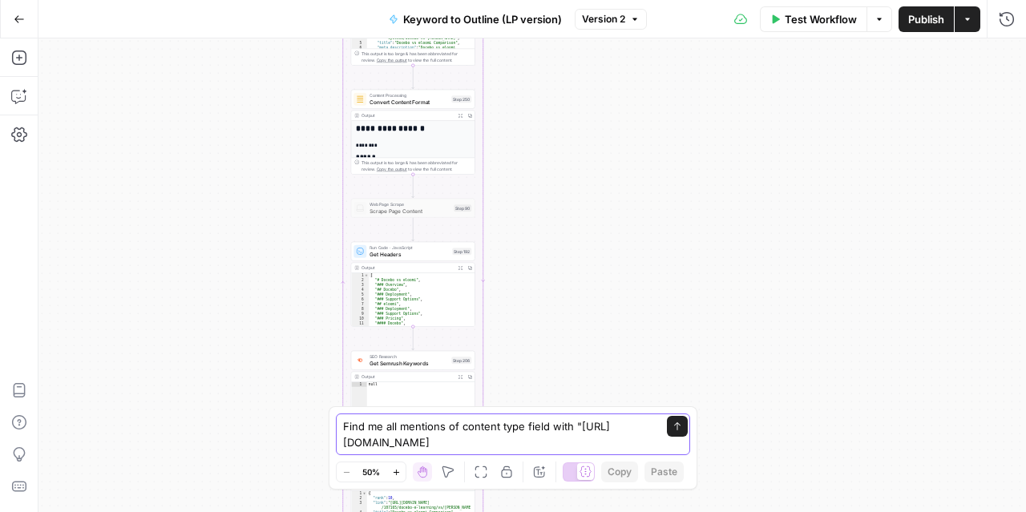
drag, startPoint x: 347, startPoint y: 443, endPoint x: 659, endPoint y: 447, distance: 311.9
click at [659, 447] on div "Find me all mentions of content type field with "[URL][DOMAIN_NAME] Find me all…" at bounding box center [513, 435] width 354 height 42
click at [607, 444] on textarea "Find me all mentions of content type field with "[PERSON_NAME] page"" at bounding box center [497, 434] width 308 height 32
click at [611, 445] on textarea "Find me all mentions of content type field with "[PERSON_NAME] page"" at bounding box center [497, 434] width 308 height 32
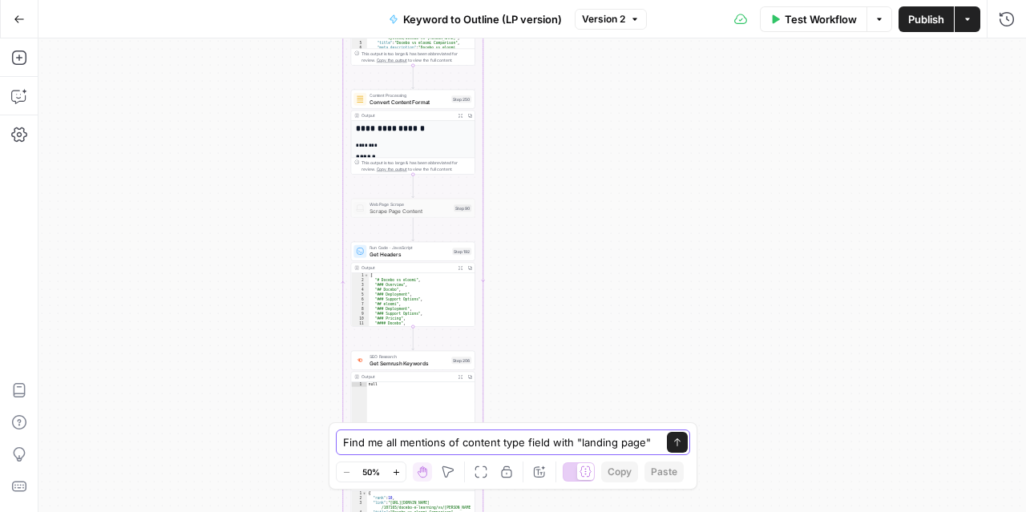
click at [645, 443] on textarea "Find me all mentions of content type field with "landing page"" at bounding box center [497, 443] width 308 height 16
click at [401, 443] on textarea "Find me all mentions of content type field with "landing page"" at bounding box center [497, 443] width 308 height 16
drag, startPoint x: 527, startPoint y: 442, endPoint x: 658, endPoint y: 440, distance: 131.5
click at [659, 440] on div "Find me all mentions of content type field with "landing page" Find me all ment…" at bounding box center [513, 443] width 354 height 26
type textarea "Find me all mentions of content type variable"
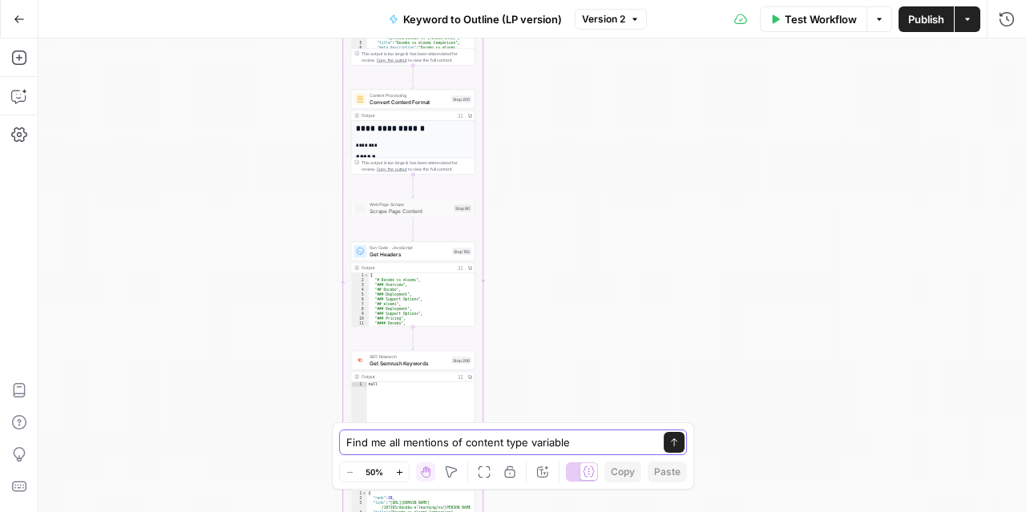
click at [677, 445] on icon "submit" at bounding box center [674, 443] width 10 height 10
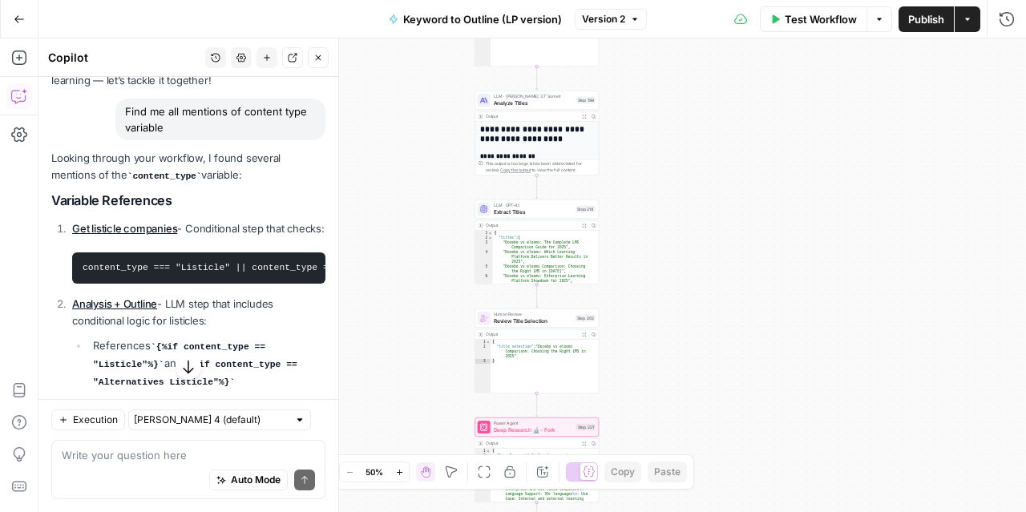
scroll to position [103, 0]
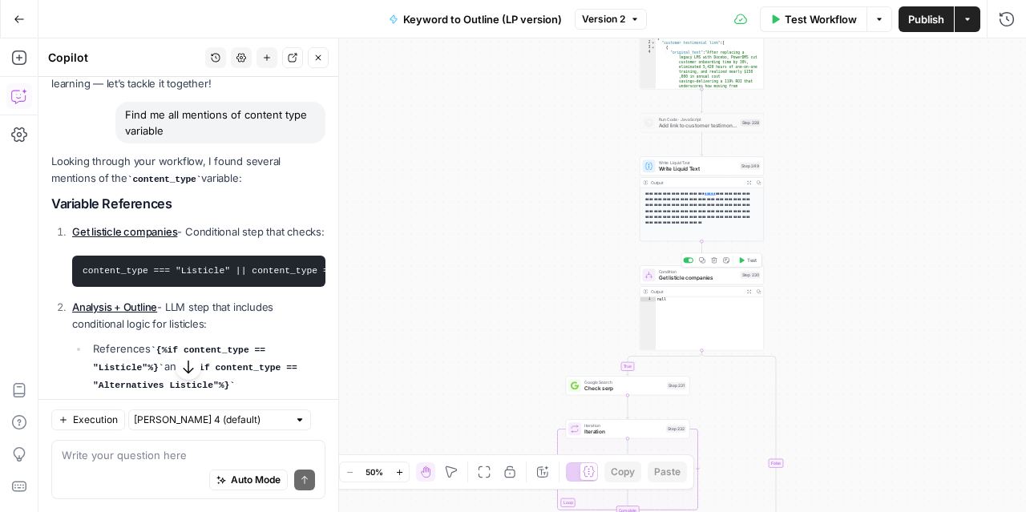
click at [707, 279] on span "Get listicle companies" at bounding box center [698, 278] width 79 height 8
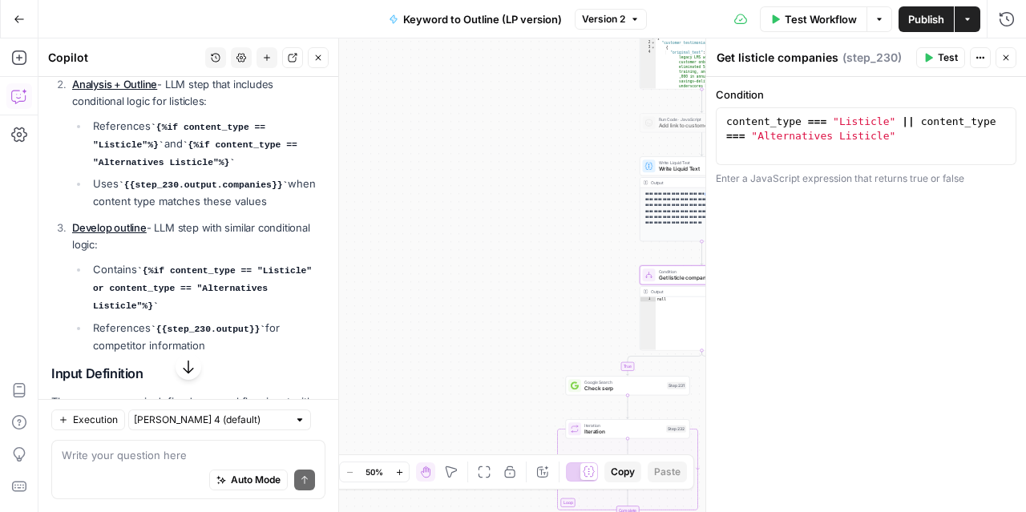
scroll to position [327, 0]
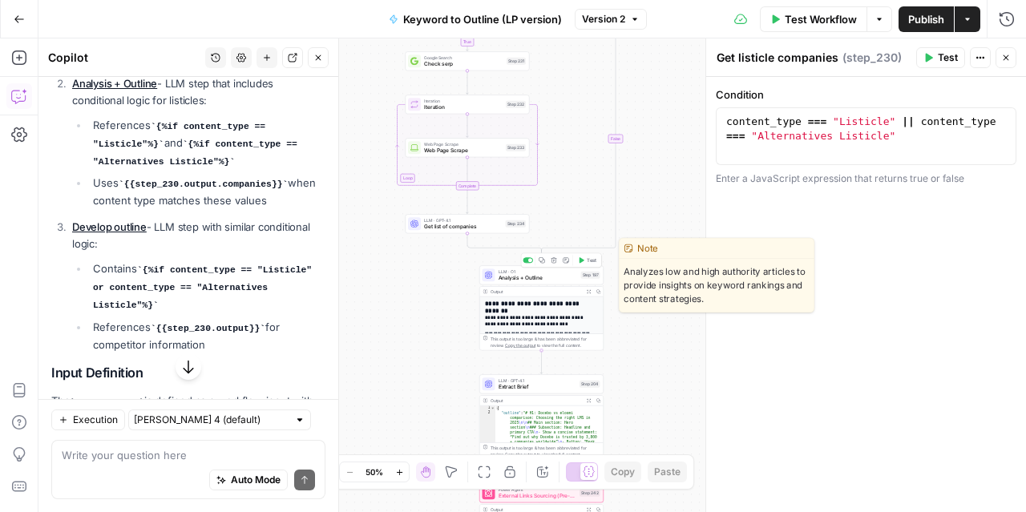
click at [553, 279] on span "Analysis + Outline" at bounding box center [538, 278] width 79 height 8
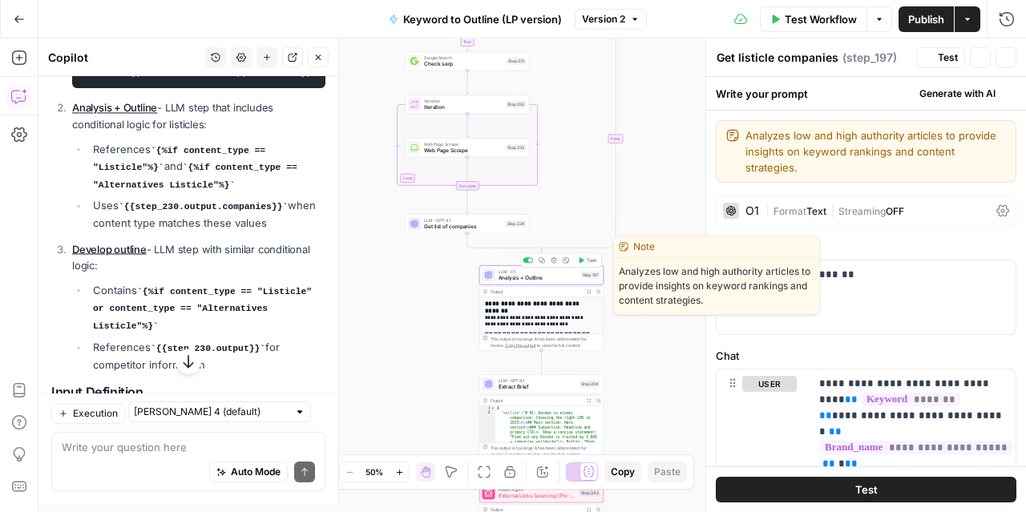
type textarea "Analysis + Outline"
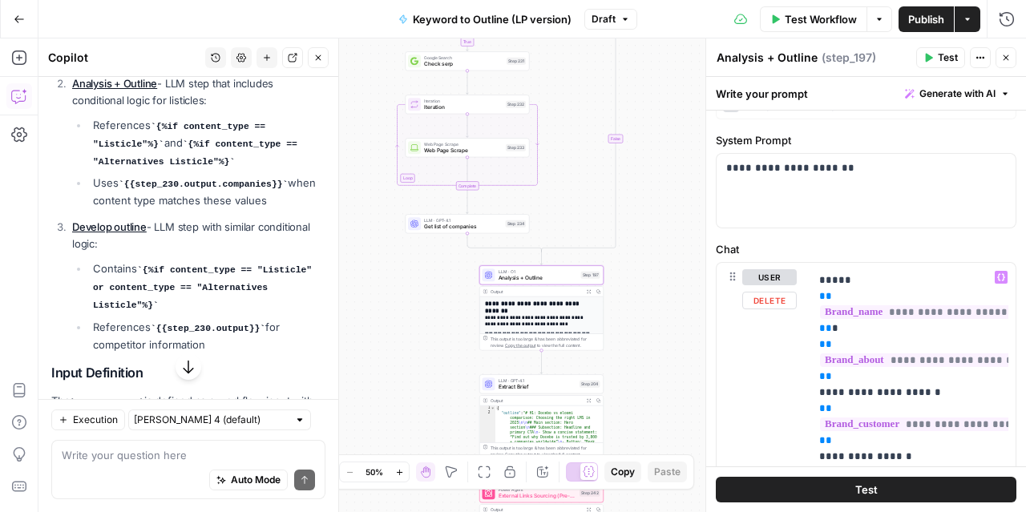
scroll to position [144, 0]
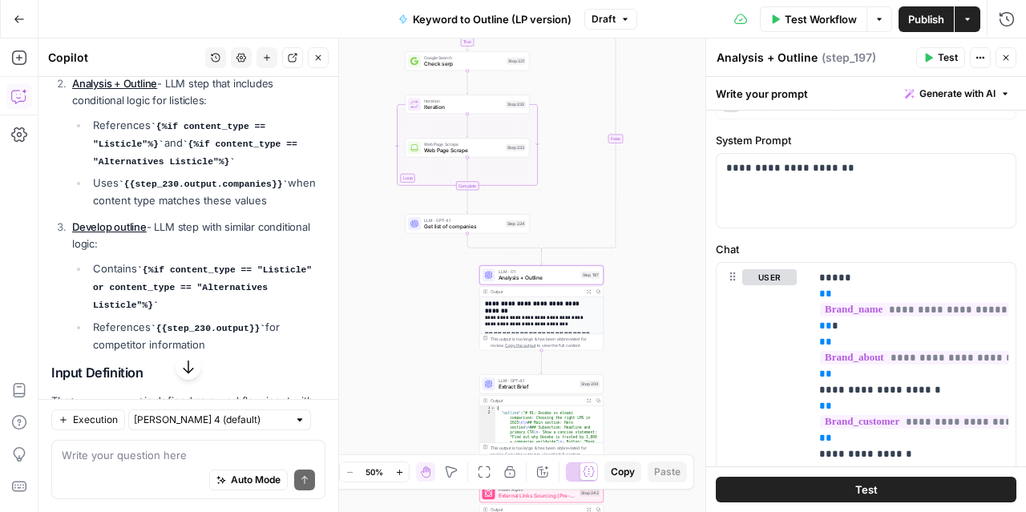
click at [886, 232] on div "**********" at bounding box center [866, 503] width 320 height 998
click at [873, 191] on div "**********" at bounding box center [866, 191] width 299 height 74
click at [883, 139] on label "System Prompt" at bounding box center [866, 140] width 301 height 16
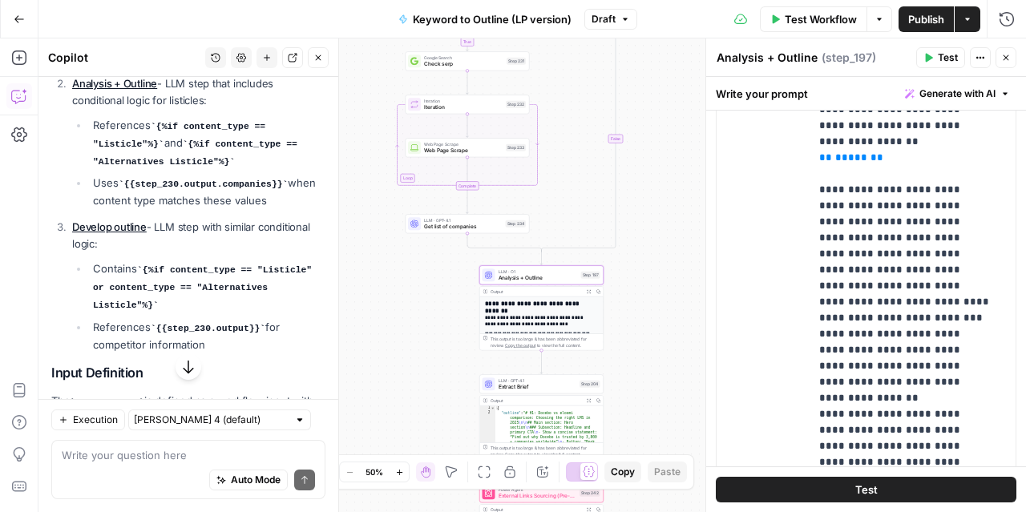
scroll to position [4652, 0]
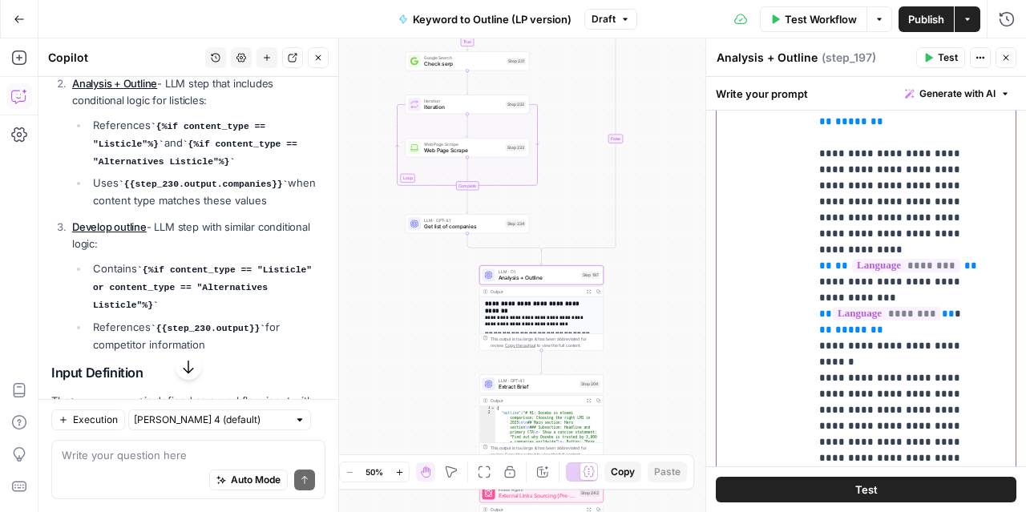
scroll to position [5866, 0]
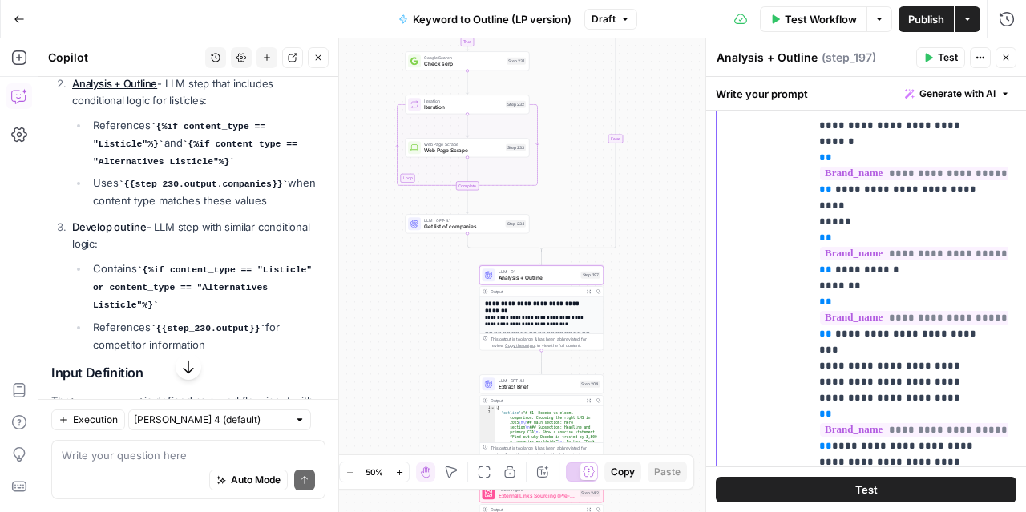
scroll to position [7650, 0]
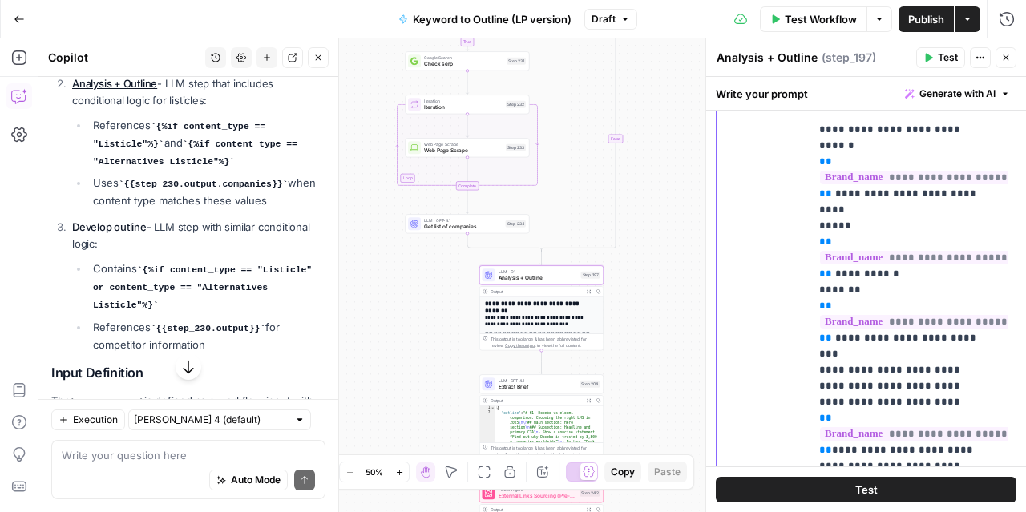
drag, startPoint x: 895, startPoint y: 160, endPoint x: 970, endPoint y: 165, distance: 74.7
drag, startPoint x: 893, startPoint y: 160, endPoint x: 964, endPoint y: 163, distance: 70.6
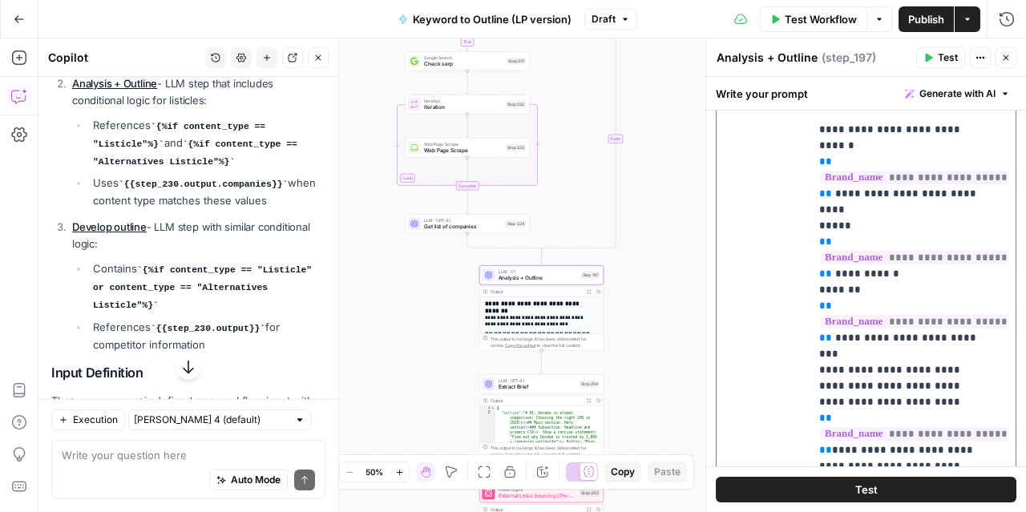
click at [148, 451] on textarea at bounding box center [188, 455] width 253 height 16
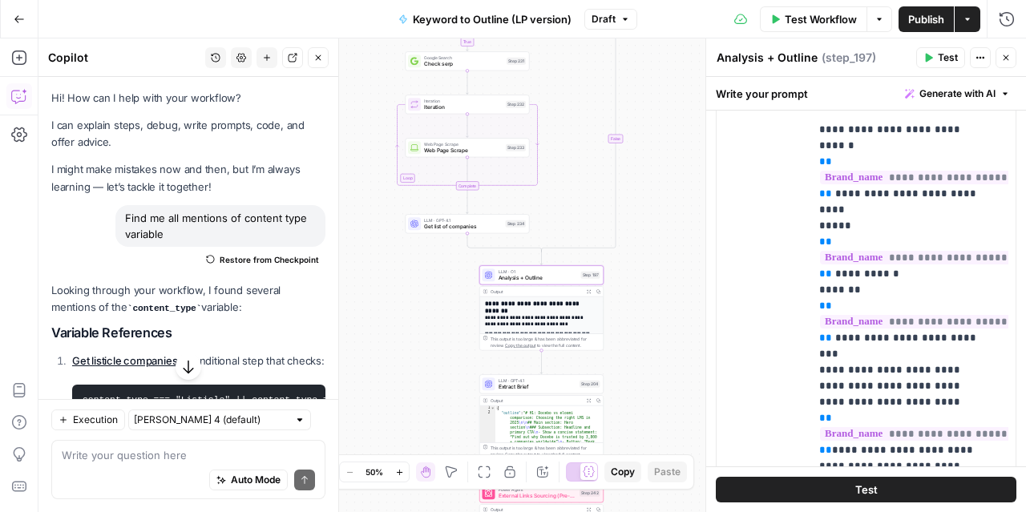
click at [220, 219] on div "Find me all mentions of content type variable" at bounding box center [220, 226] width 210 height 42
copy div "Find me all mentions of content type variable Restore from Checkpoint"
click at [129, 463] on div "Auto Mode Send" at bounding box center [188, 480] width 253 height 35
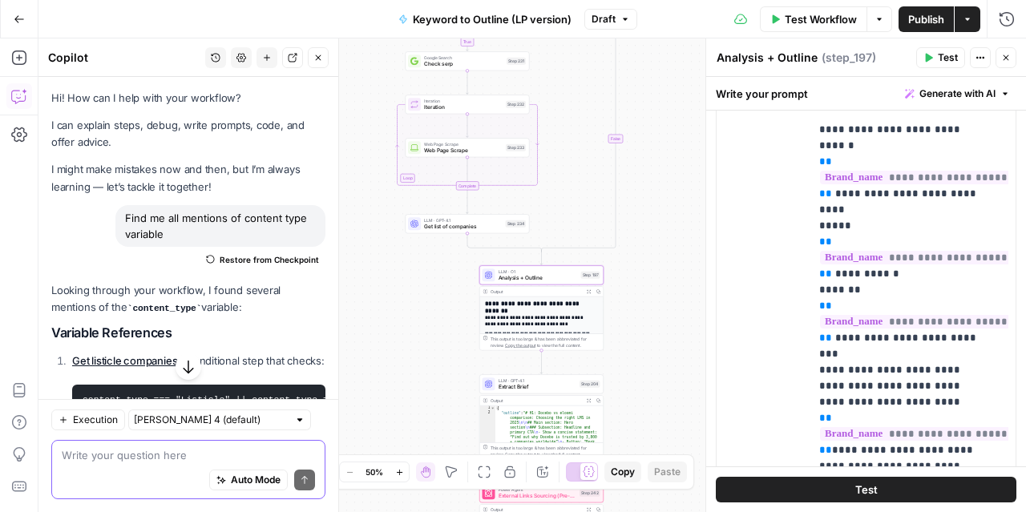
paste textarea "Find me all mentions of content type variable"
drag, startPoint x: 177, startPoint y: 454, endPoint x: 256, endPoint y: 457, distance: 78.6
click at [255, 457] on textarea "Find me all mentions of content type variable" at bounding box center [188, 455] width 253 height 16
drag, startPoint x: 281, startPoint y: 456, endPoint x: 179, endPoint y: 457, distance: 102.6
click at [179, 457] on textarea "Find me all mentions of content type variable" at bounding box center [188, 455] width 253 height 16
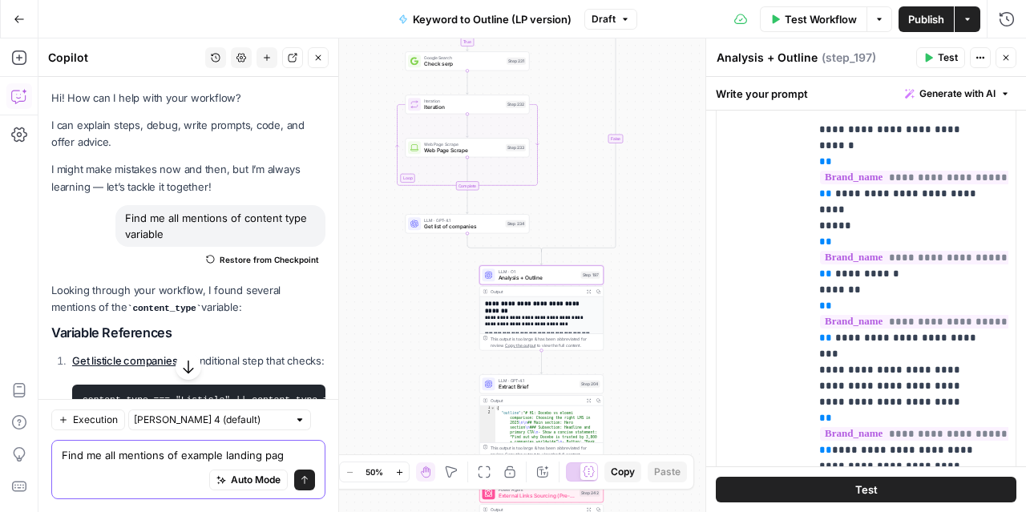
type textarea "Find me all mentions of example landing page"
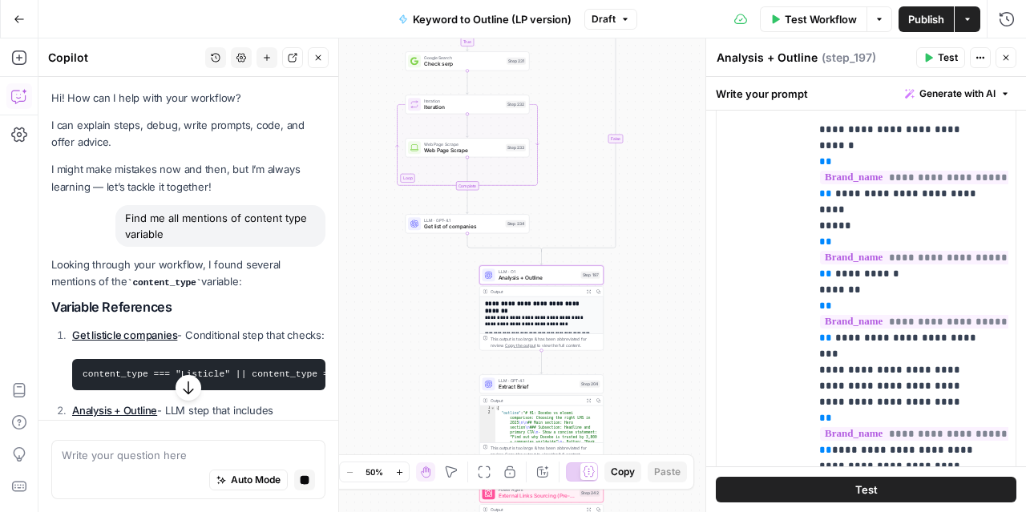
click at [183, 391] on icon "button" at bounding box center [188, 388] width 10 height 14
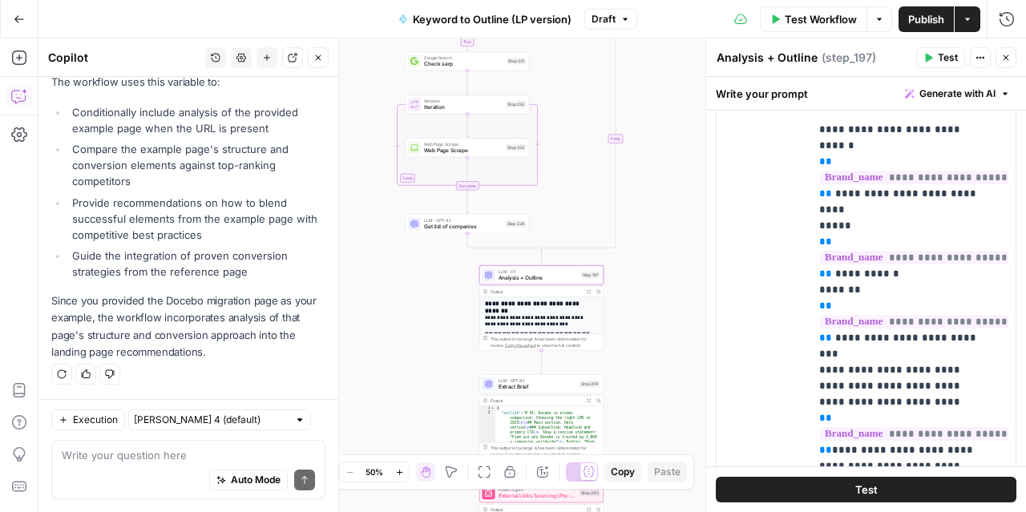
scroll to position [1886, 0]
click at [141, 465] on div "Auto Mode Send" at bounding box center [188, 480] width 253 height 35
click at [681, 240] on div "true false Workflow Set Inputs Inputs Run Code · Python Get SERP Parameters Ste…" at bounding box center [532, 275] width 988 height 474
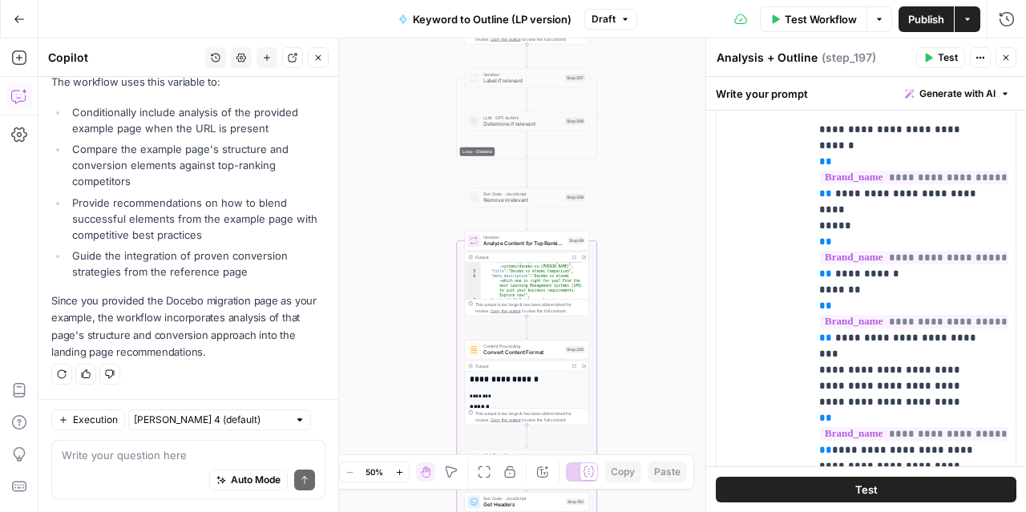
click at [1009, 55] on icon "button" at bounding box center [1006, 58] width 10 height 10
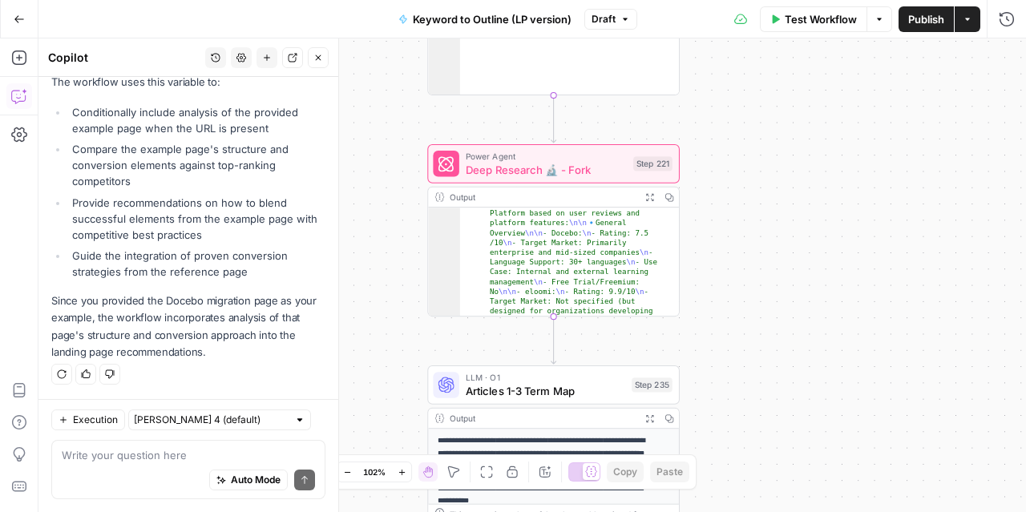
scroll to position [41, 0]
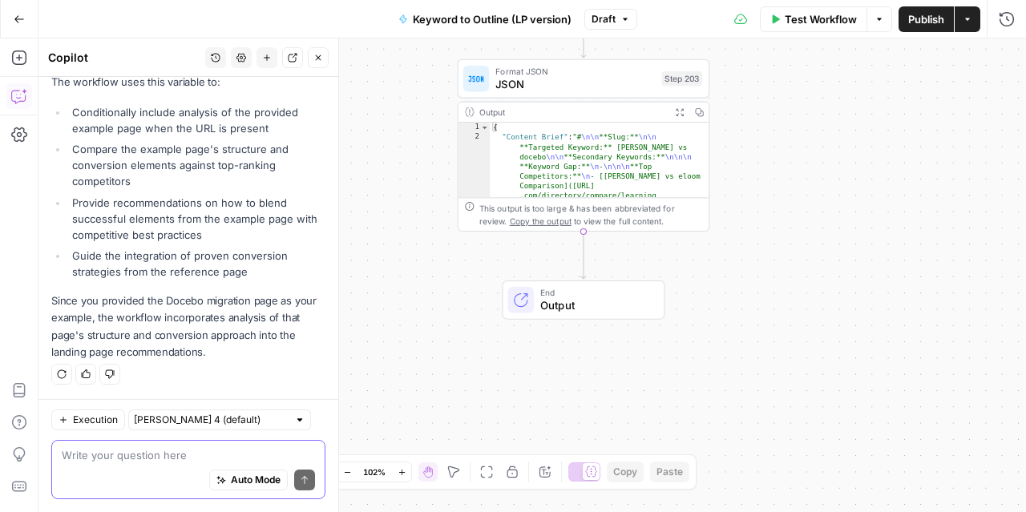
click at [148, 455] on textarea at bounding box center [188, 455] width 253 height 16
click at [62, 455] on textarea "perplexity" at bounding box center [188, 455] width 253 height 16
click at [152, 462] on textarea "give me mentions. of perplexity" at bounding box center [188, 455] width 253 height 16
click at [224, 454] on textarea "give me mentions of perplexity" at bounding box center [188, 455] width 253 height 16
type textarea "give me mentions of perplexity research step"
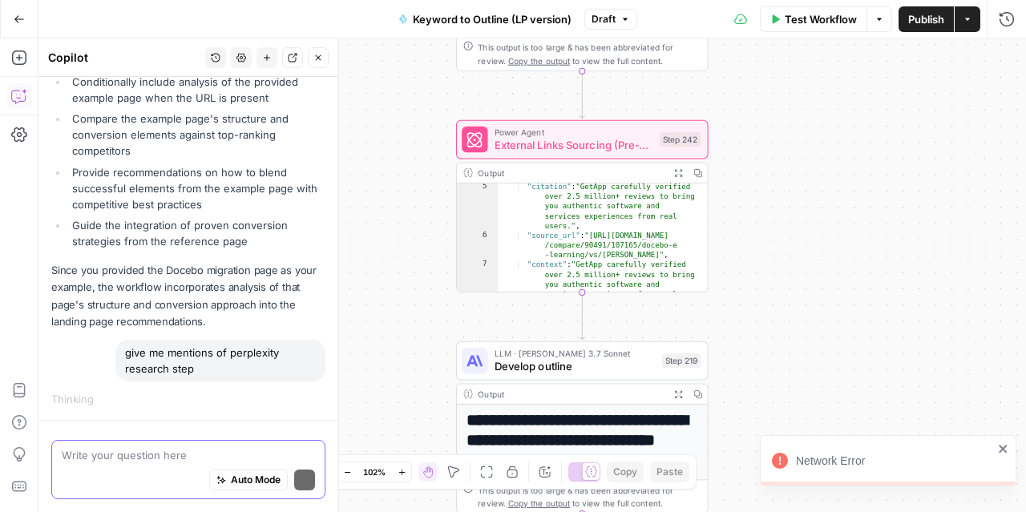
scroll to position [39, 0]
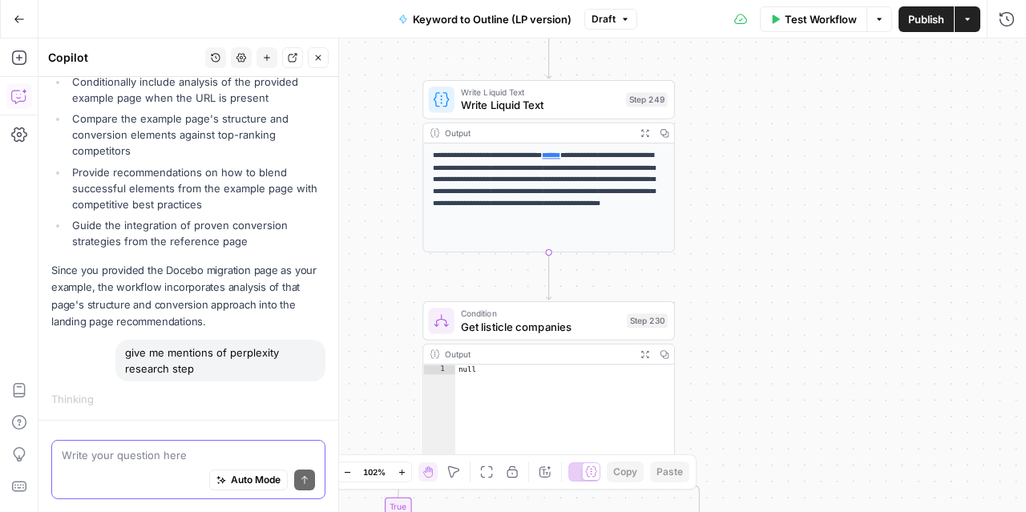
click at [148, 451] on textarea at bounding box center [188, 455] width 253 height 16
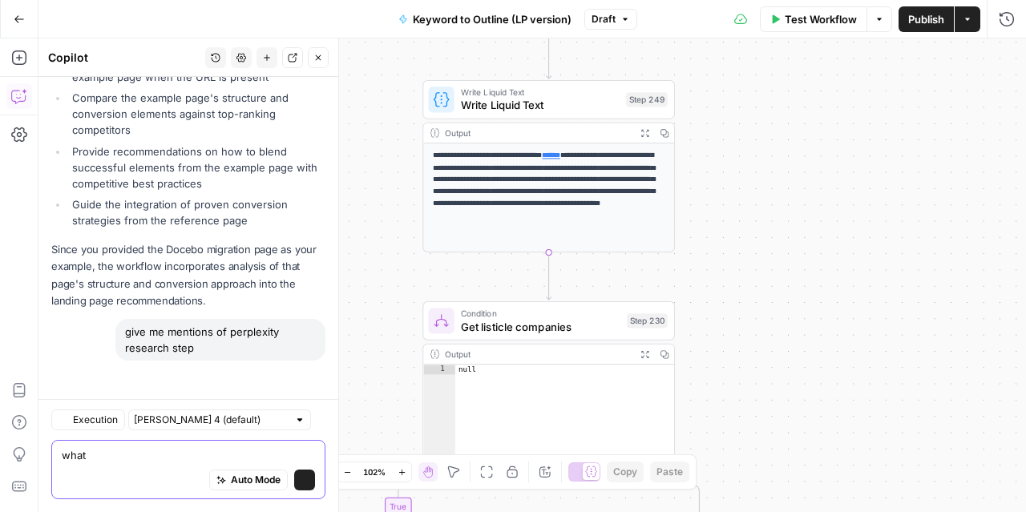
scroll to position [1937, 0]
type textarea "what steps mention perplexity research"
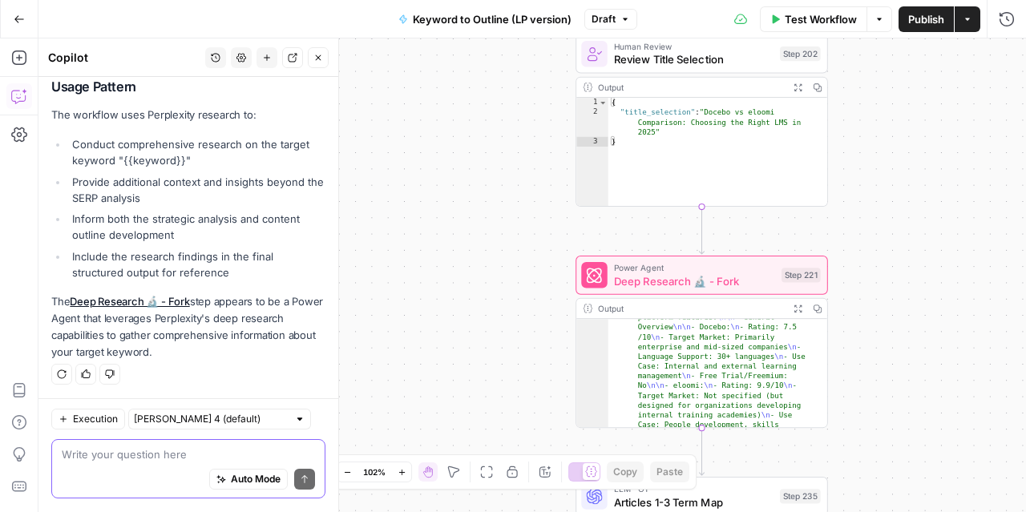
scroll to position [53, 0]
click at [763, 281] on span "Deep Research 🔬 - Fork" at bounding box center [694, 281] width 161 height 16
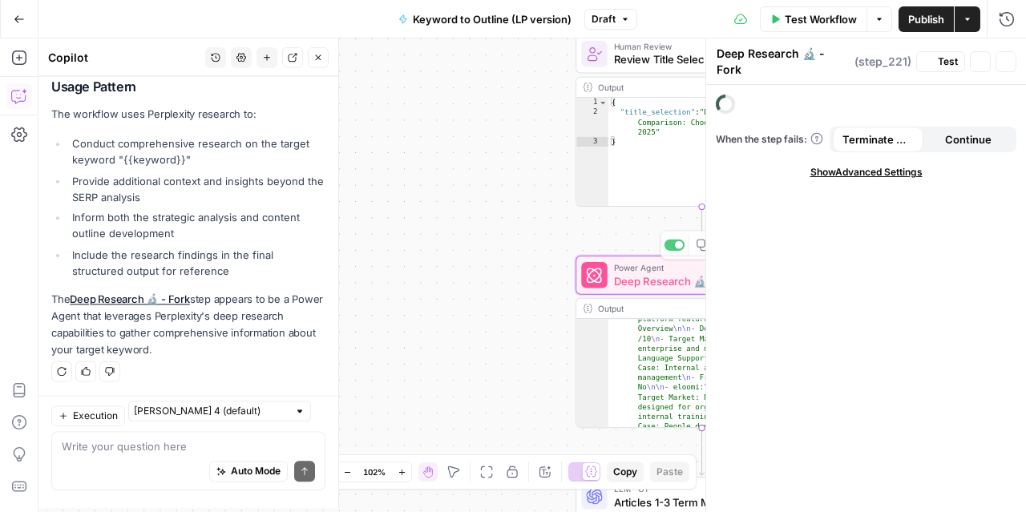
scroll to position [2875, 0]
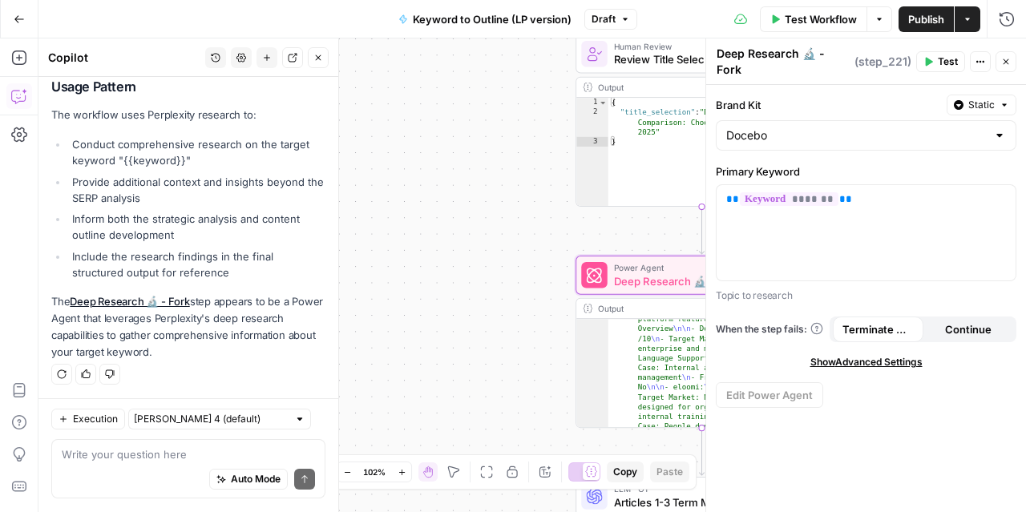
click at [835, 355] on span "Show Advanced Settings" at bounding box center [866, 362] width 112 height 14
type textarea "**********"
click at [984, 52] on button "Actions" at bounding box center [980, 61] width 21 height 21
click at [669, 287] on span "Deep Research 🔬 - Fork" at bounding box center [694, 281] width 161 height 16
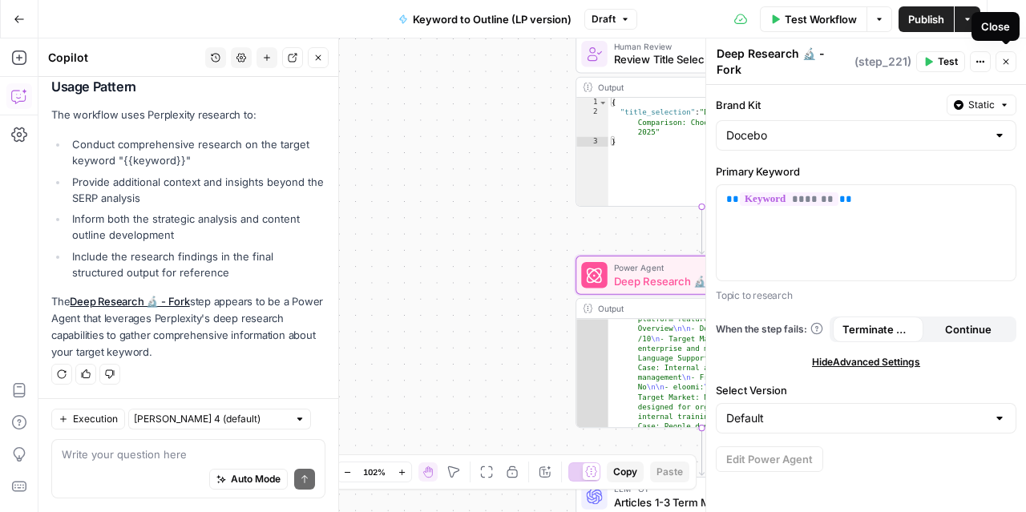
click at [1012, 60] on button "Close" at bounding box center [1006, 61] width 21 height 21
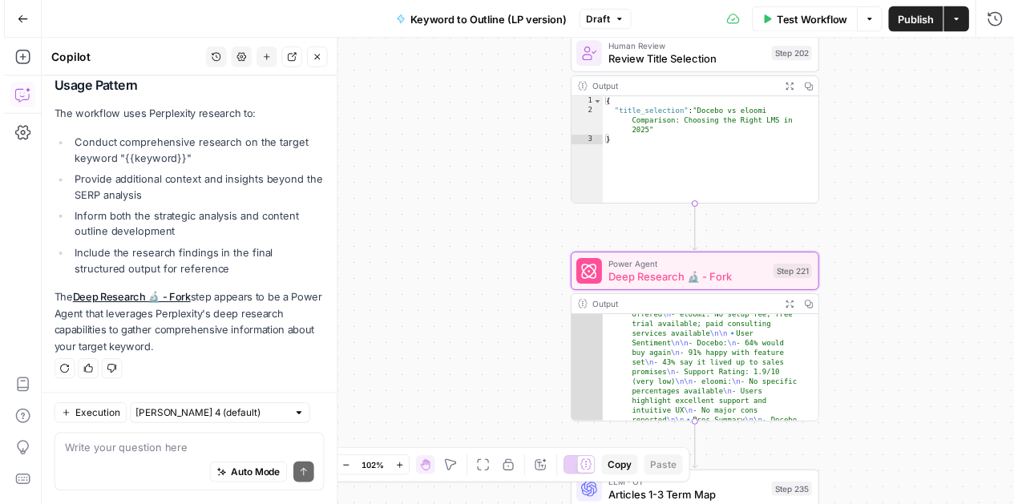
scroll to position [358, 0]
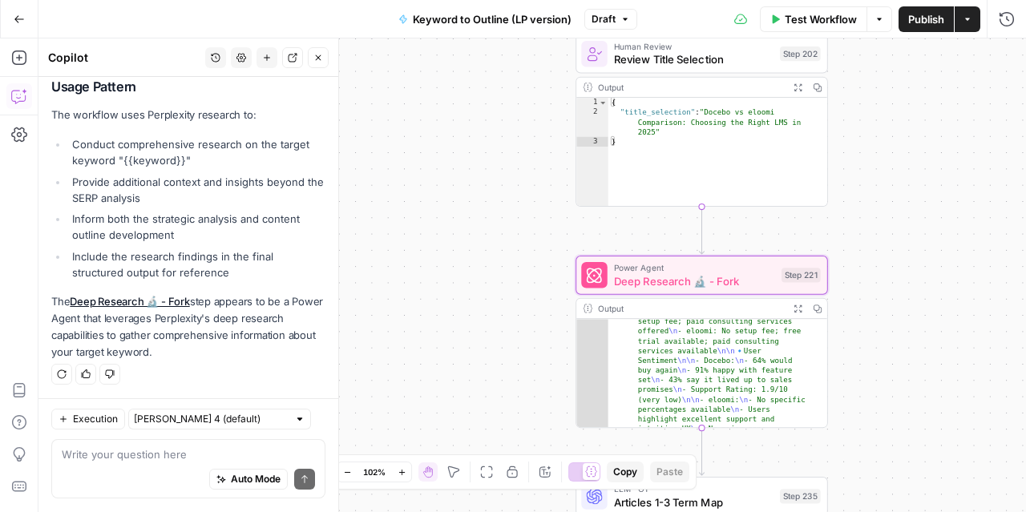
click at [798, 312] on icon "button" at bounding box center [798, 308] width 9 height 9
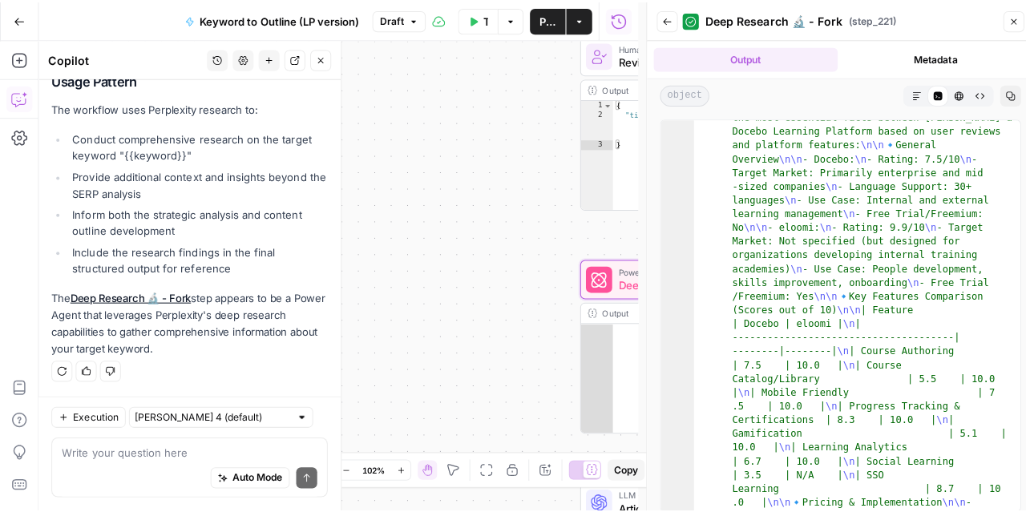
scroll to position [0, 0]
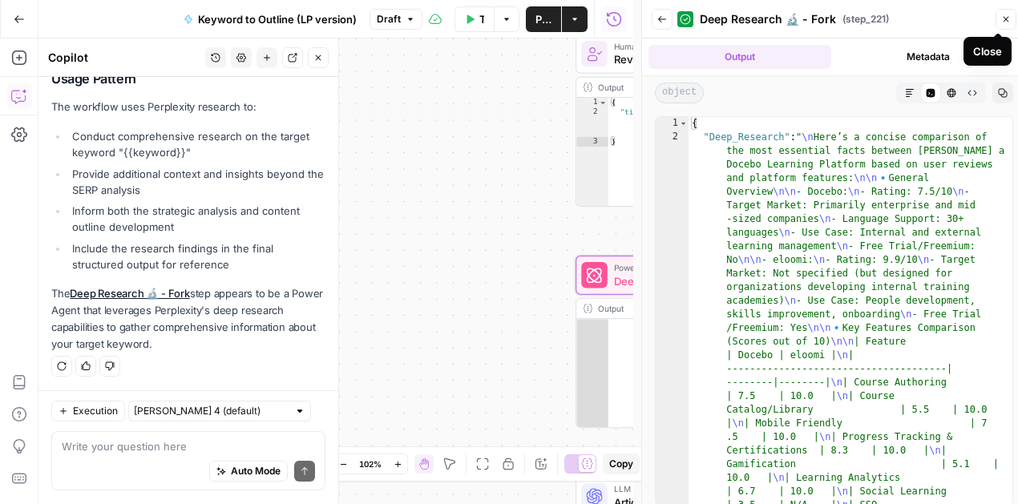
click at [1005, 18] on icon "button" at bounding box center [1007, 20] width 6 height 6
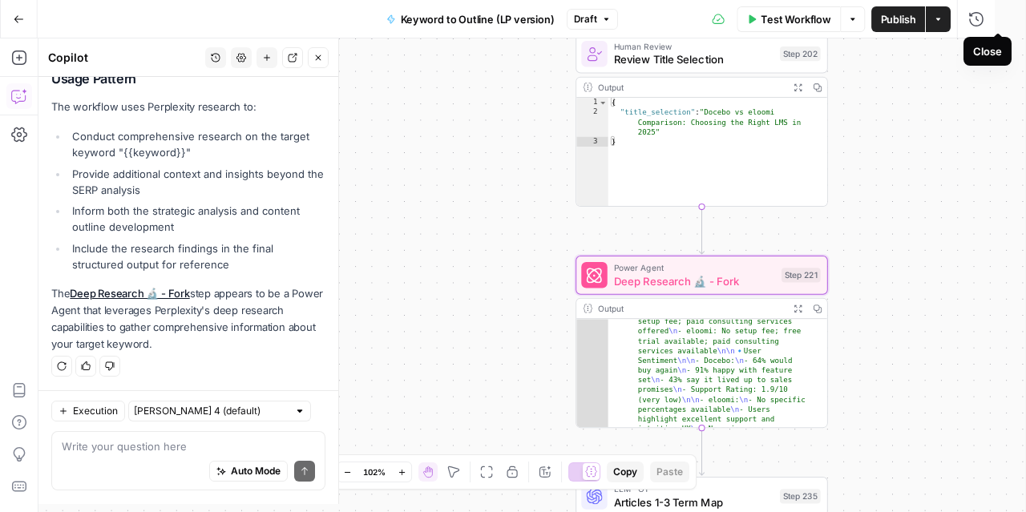
scroll to position [2875, 0]
